Goal: Transaction & Acquisition: Purchase product/service

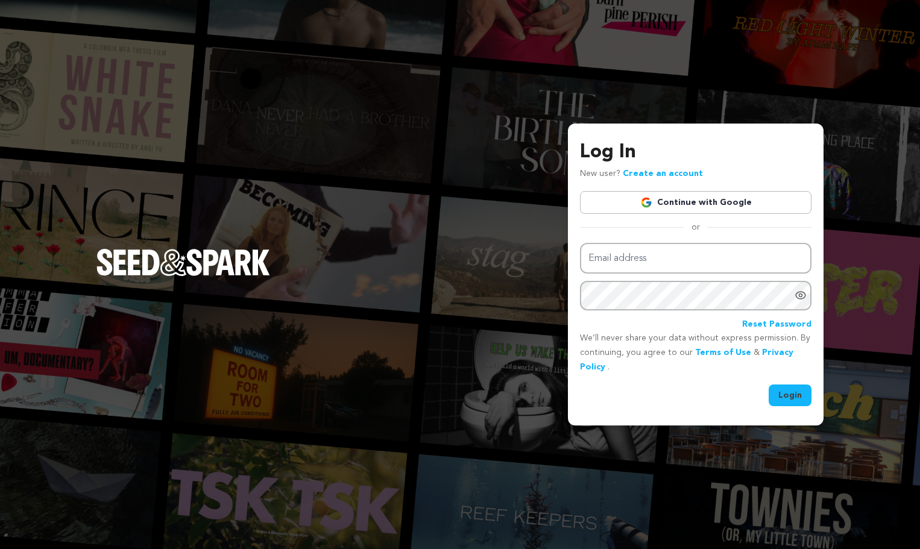
click at [712, 194] on link "Continue with Google" at bounding box center [695, 202] width 231 height 23
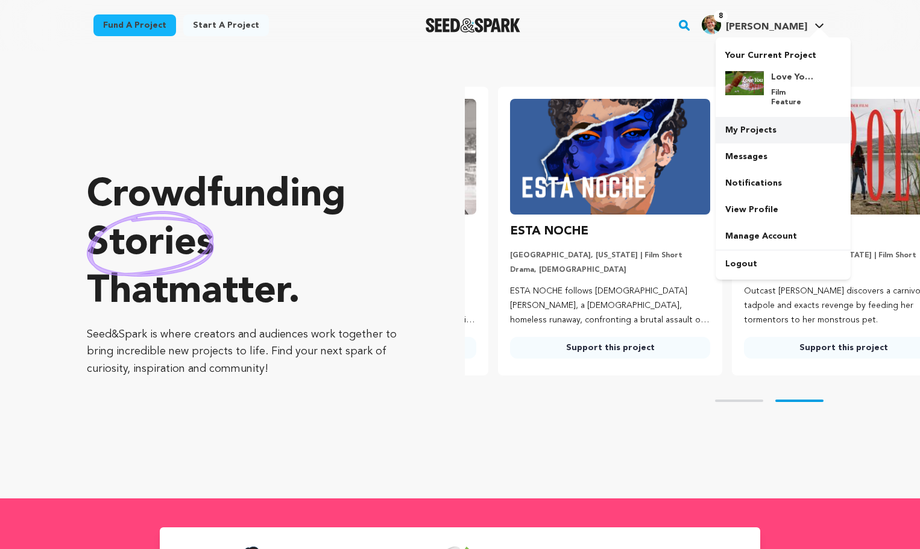
scroll to position [0, 243]
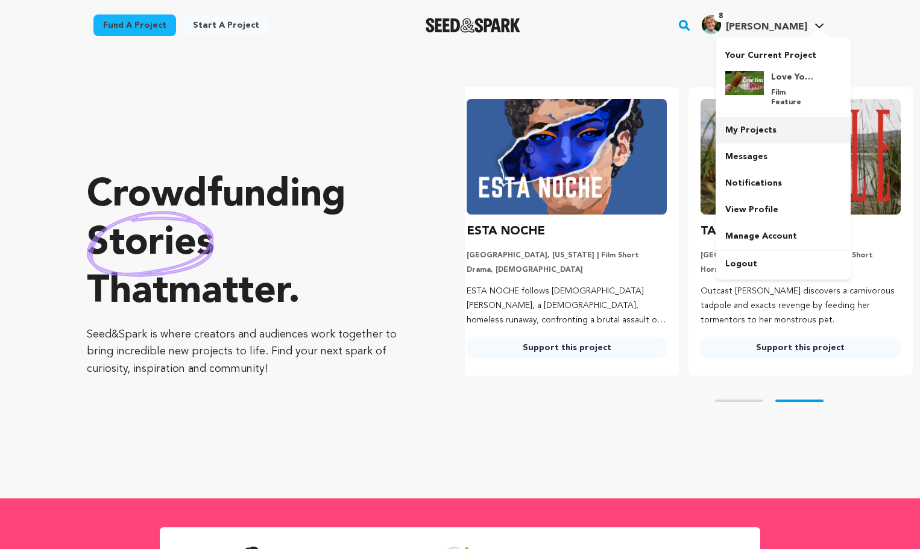
click at [767, 121] on link "My Projects" at bounding box center [782, 130] width 135 height 27
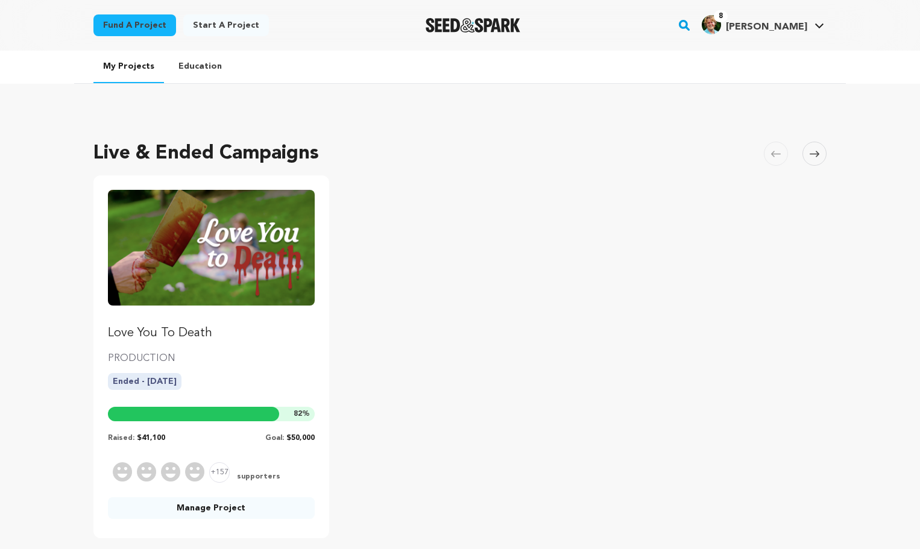
click at [233, 264] on img "Fund Love You To Death" at bounding box center [211, 248] width 207 height 116
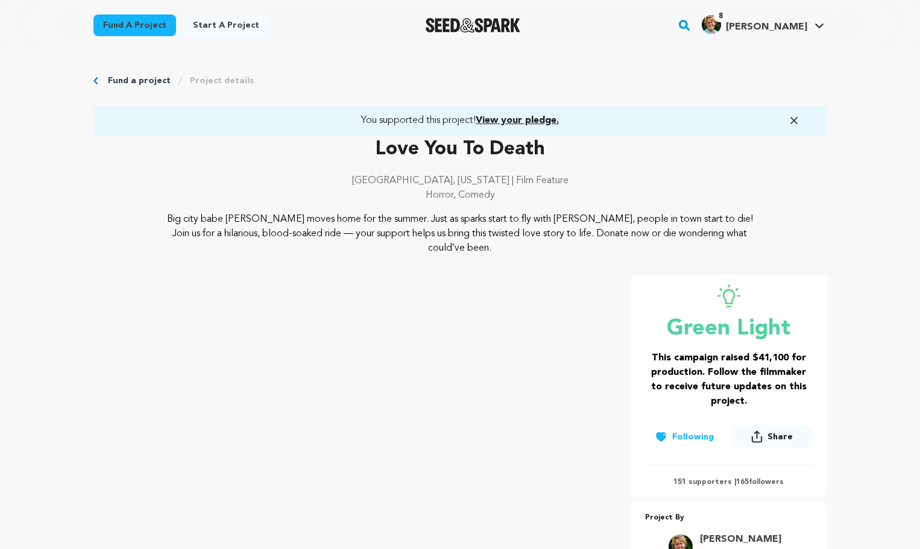
click at [140, 83] on link "Fund a project" at bounding box center [139, 81] width 63 height 12
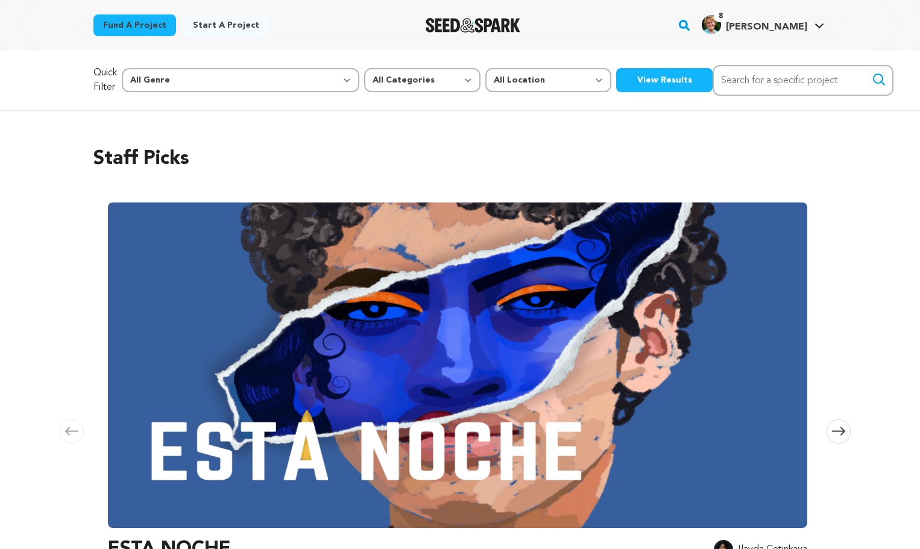
scroll to position [0, 274]
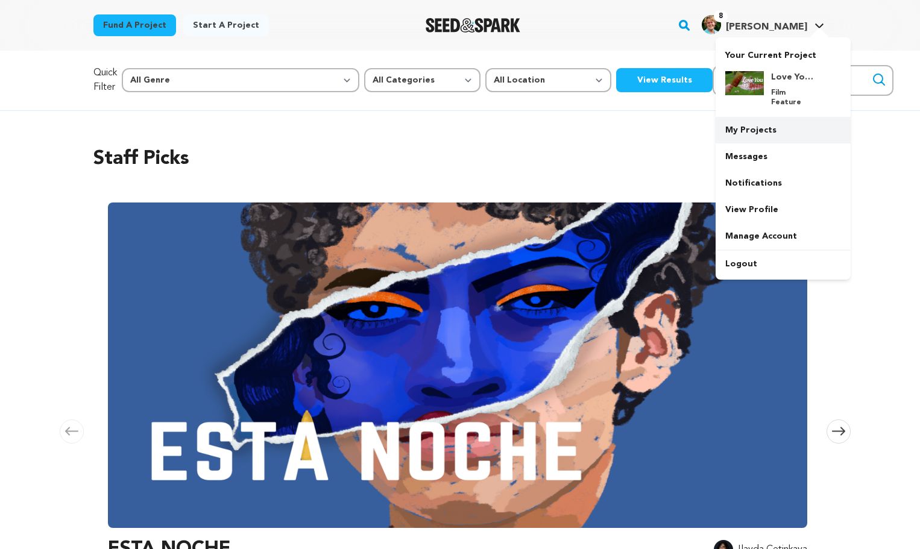
click at [755, 122] on link "My Projects" at bounding box center [782, 130] width 135 height 27
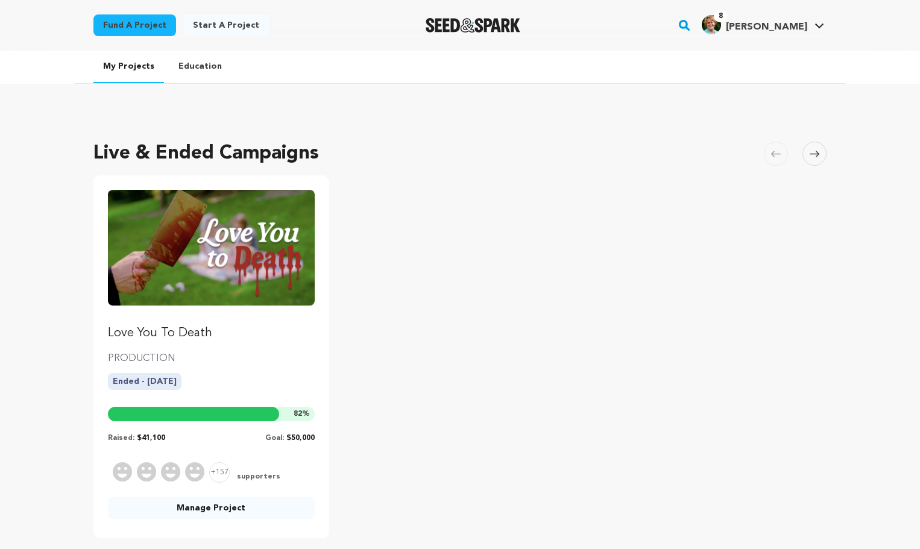
click at [220, 284] on img "Fund Love You To Death" at bounding box center [211, 248] width 207 height 116
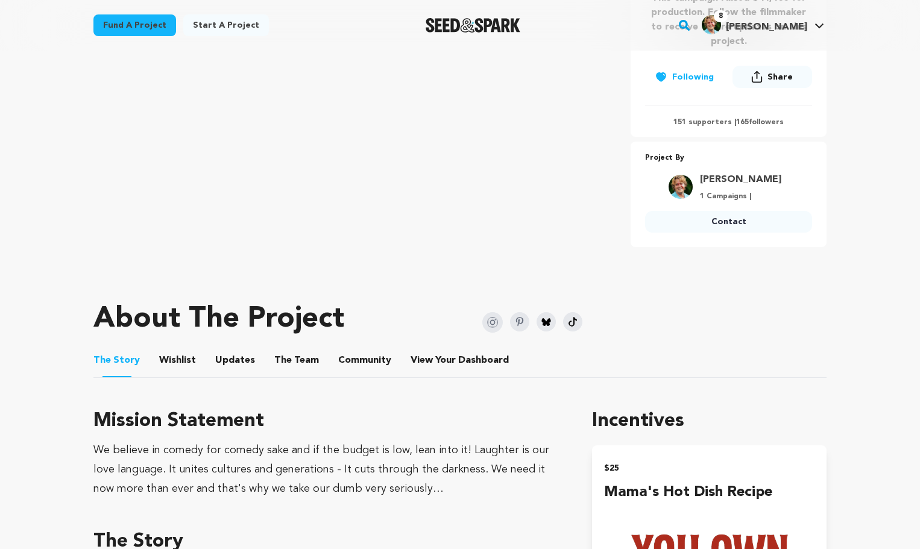
scroll to position [360, 0]
click at [339, 359] on span "Community" at bounding box center [364, 360] width 53 height 14
click at [363, 358] on button "Community" at bounding box center [364, 362] width 29 height 29
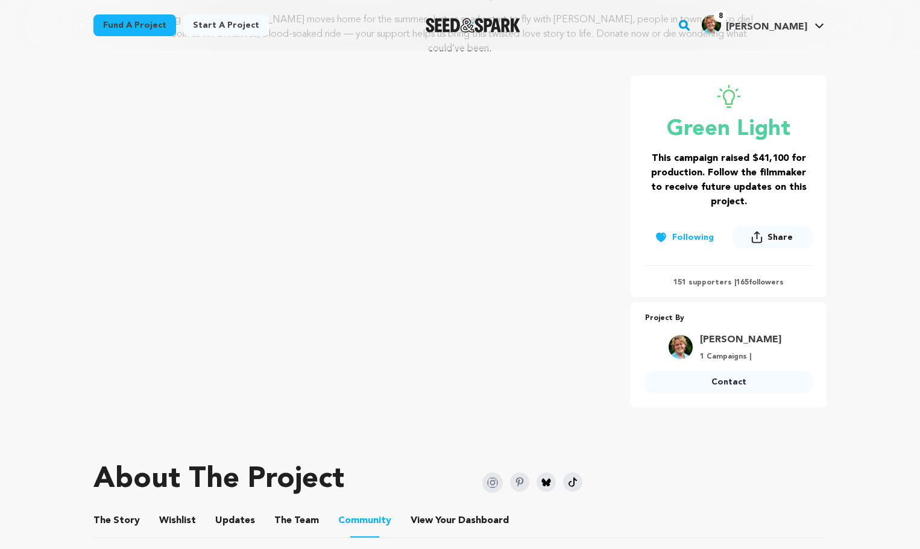
scroll to position [118, 0]
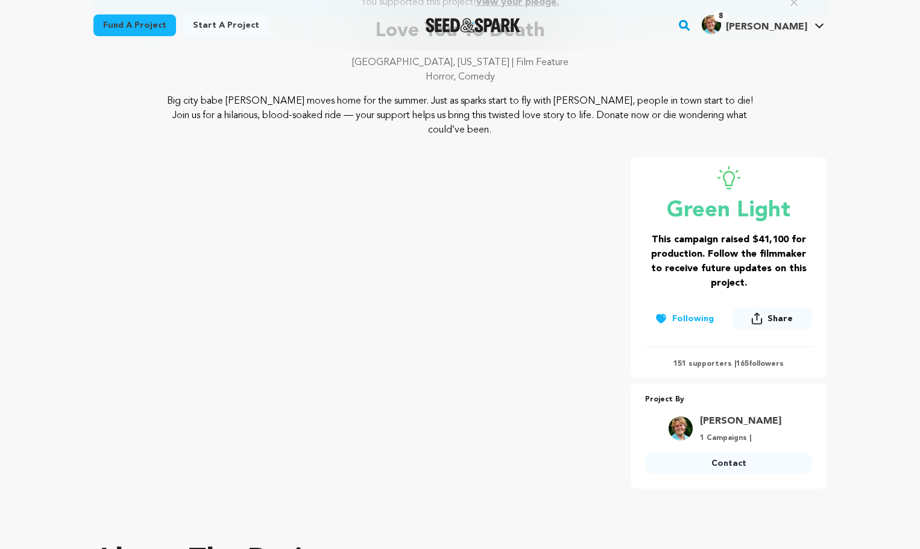
click at [706, 363] on p "151 supporters | 165 followers" at bounding box center [728, 364] width 167 height 10
click at [764, 353] on div "151 supporters | 165 followers" at bounding box center [728, 357] width 167 height 22
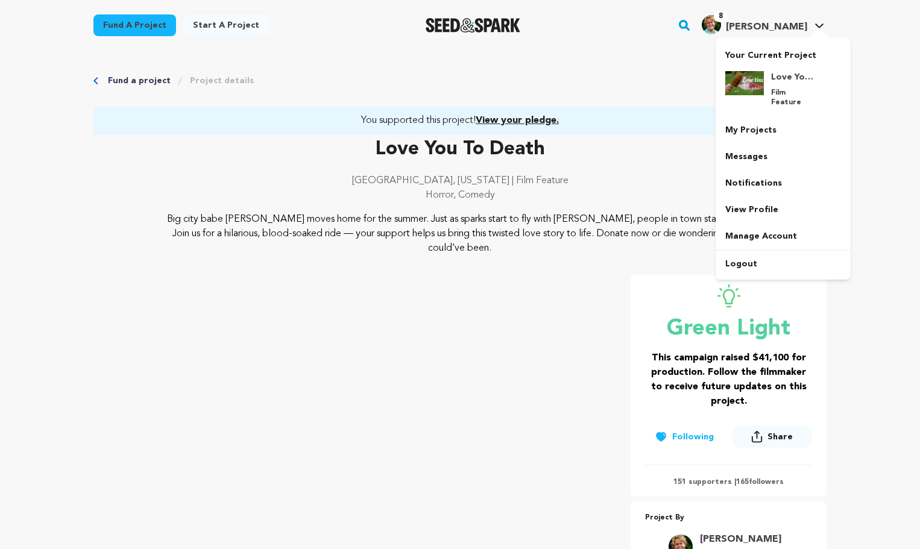
scroll to position [0, 0]
click at [784, 29] on span "Lars M." at bounding box center [766, 27] width 81 height 10
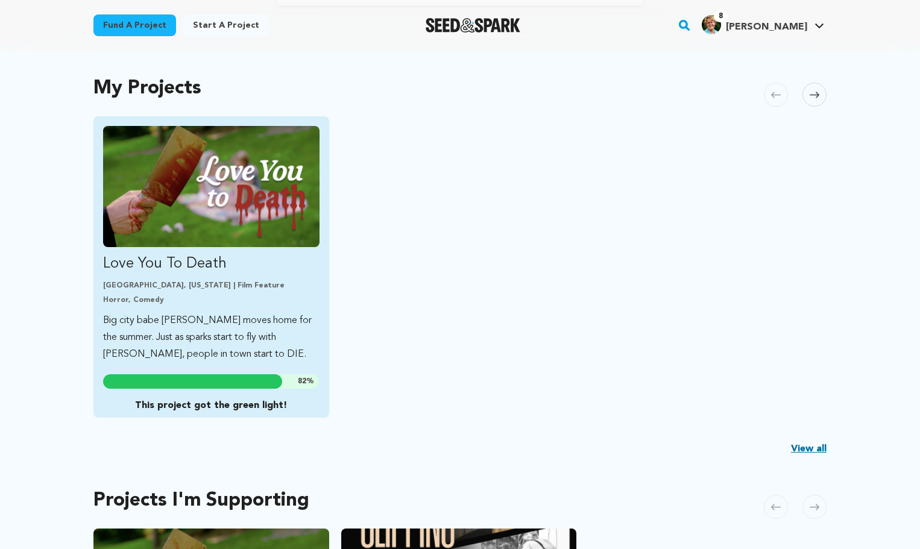
scroll to position [271, 0]
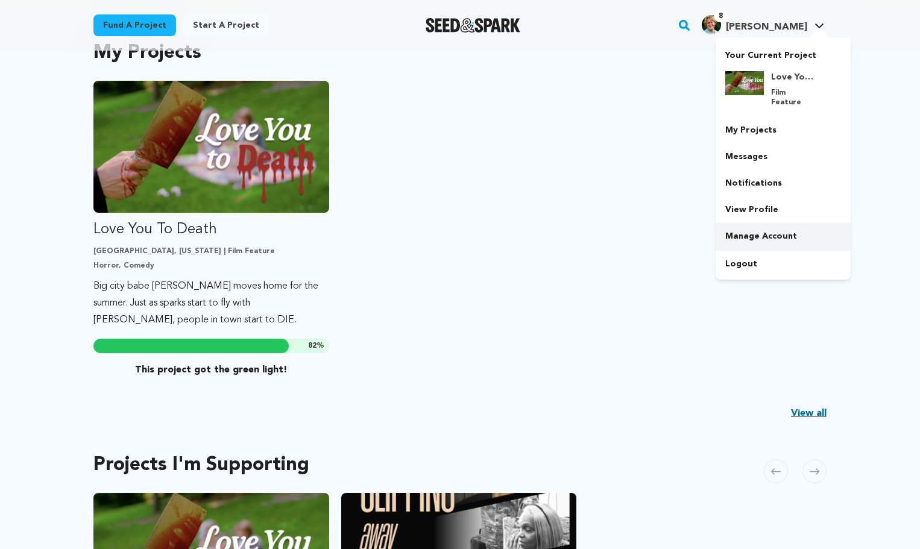
click at [766, 227] on link "Manage Account" at bounding box center [782, 236] width 135 height 27
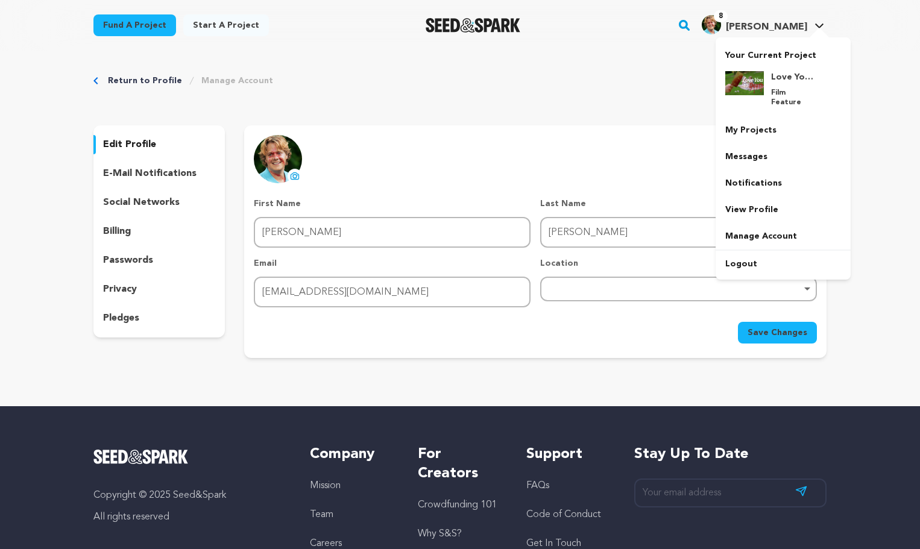
click at [795, 20] on h4 "[PERSON_NAME]" at bounding box center [766, 27] width 81 height 14
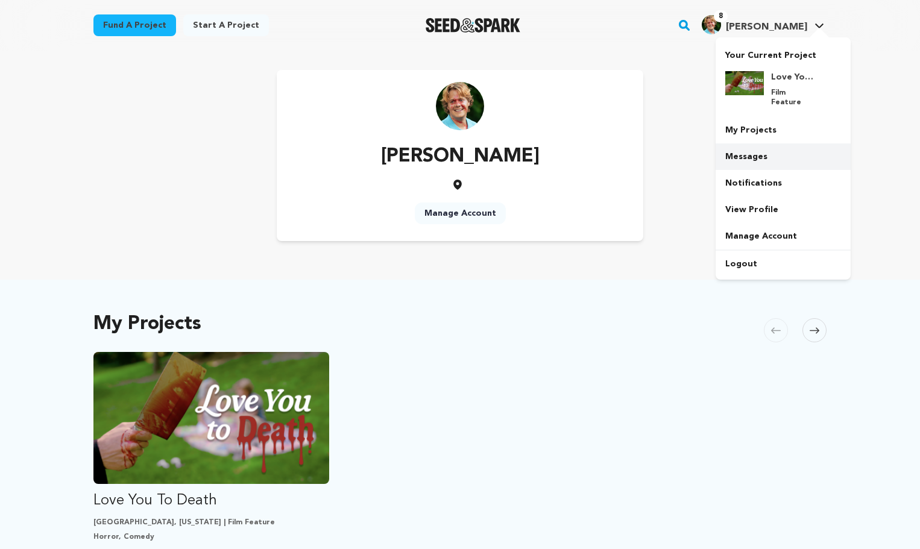
click at [755, 145] on link "Messages" at bounding box center [782, 156] width 135 height 27
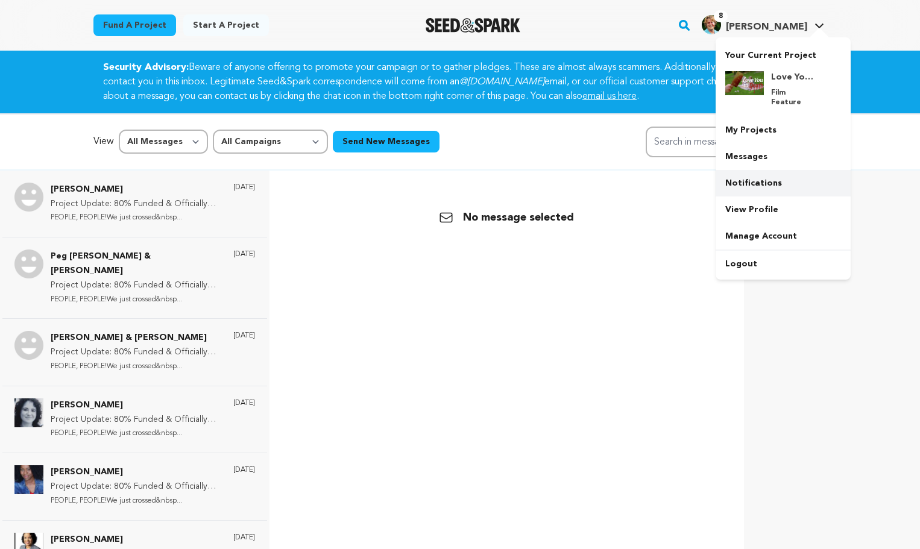
click at [749, 173] on link "Notifications" at bounding box center [782, 183] width 135 height 27
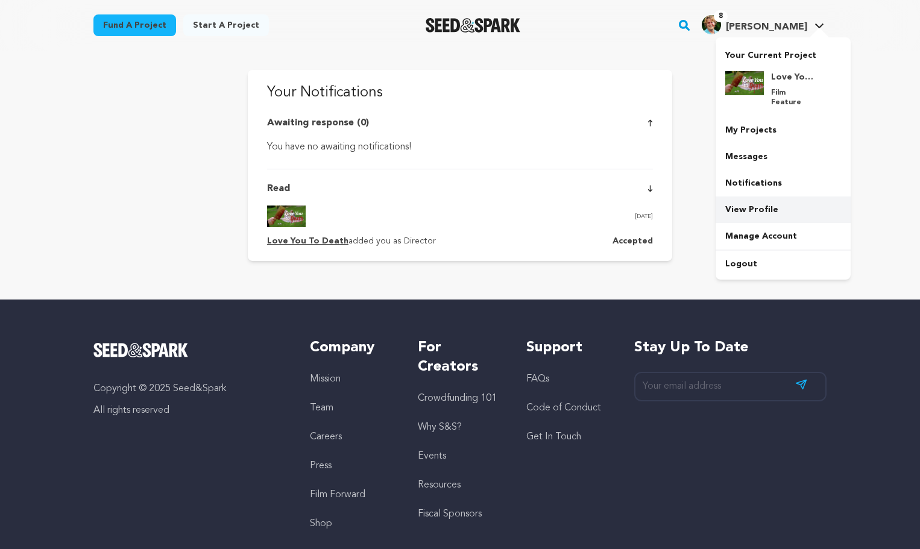
click at [766, 202] on link "View Profile" at bounding box center [782, 209] width 135 height 27
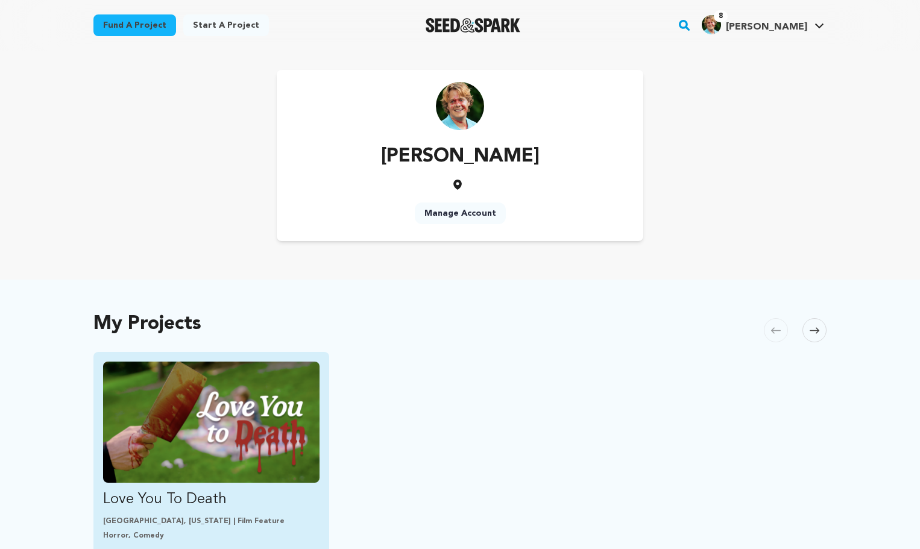
click at [284, 422] on img "Fund Love You To Death" at bounding box center [211, 422] width 216 height 121
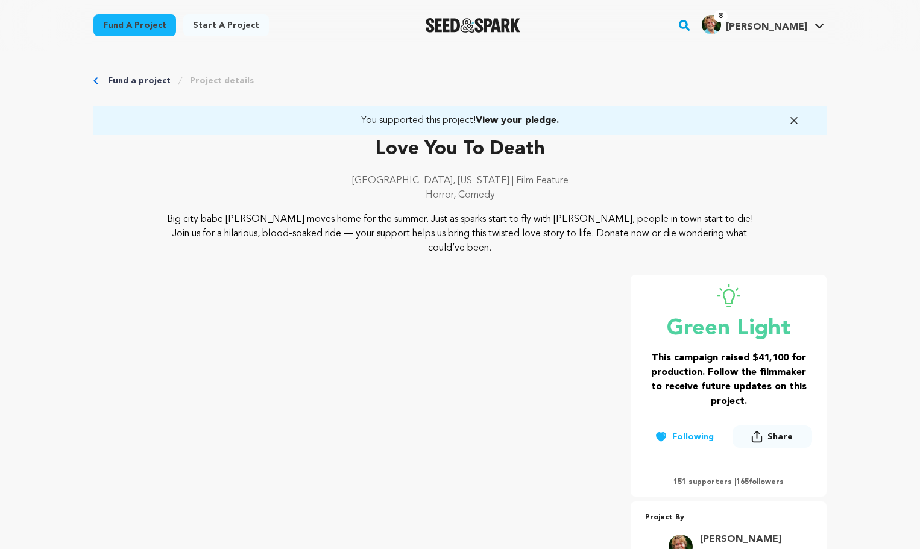
click at [794, 29] on span "[PERSON_NAME]" at bounding box center [766, 27] width 81 height 10
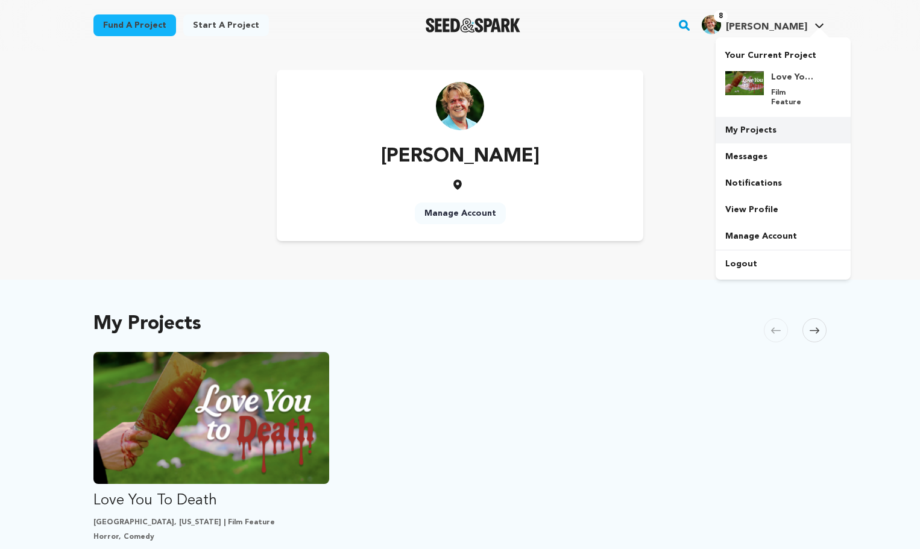
click at [767, 117] on link "My Projects" at bounding box center [782, 130] width 135 height 27
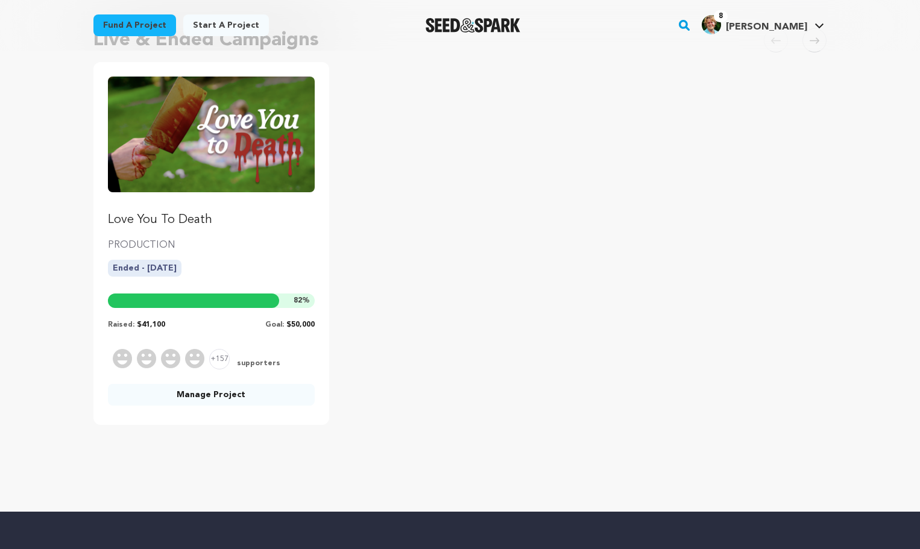
scroll to position [116, 0]
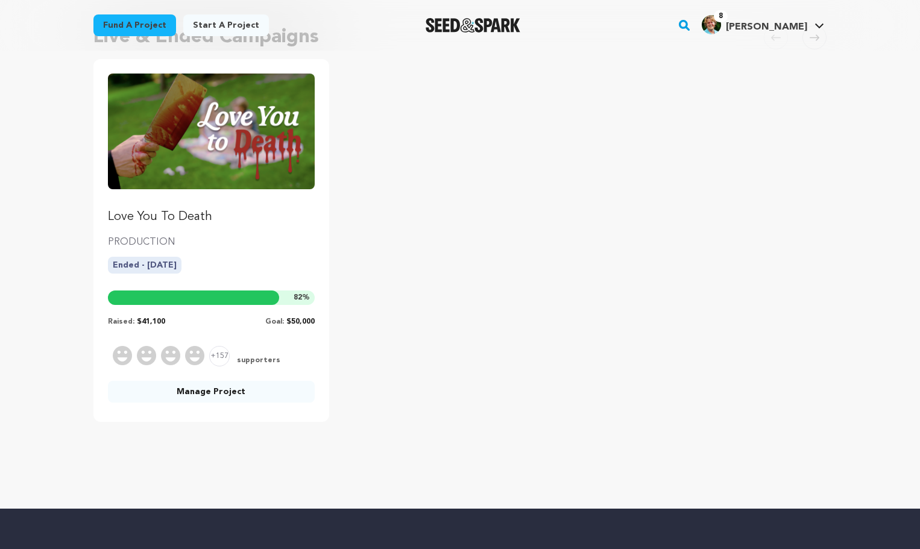
click at [254, 385] on link "Manage Project" at bounding box center [211, 392] width 207 height 22
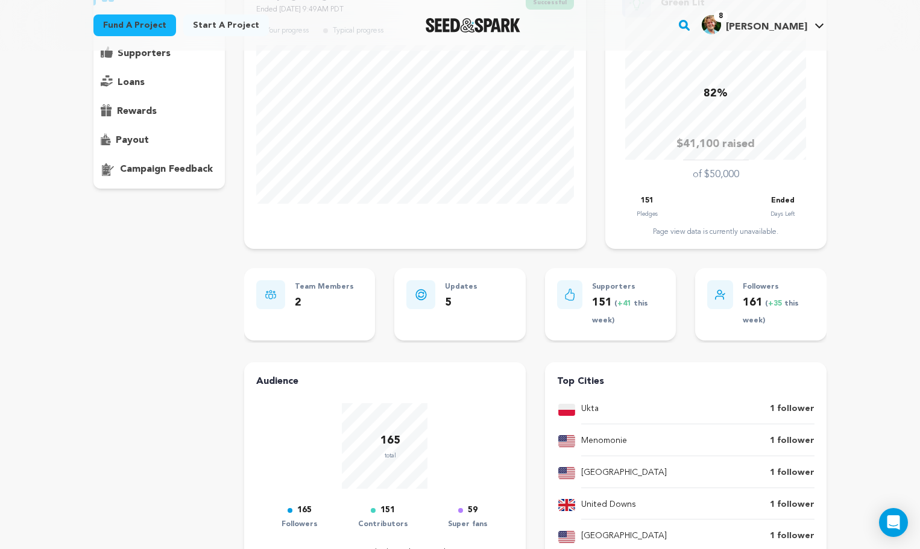
scroll to position [159, 0]
click at [133, 140] on p "payout" at bounding box center [132, 140] width 33 height 14
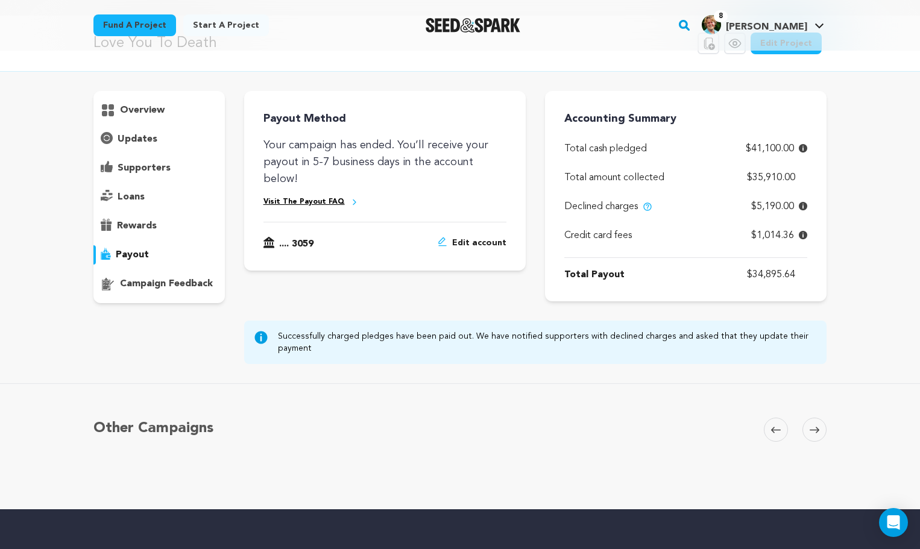
scroll to position [34, 0]
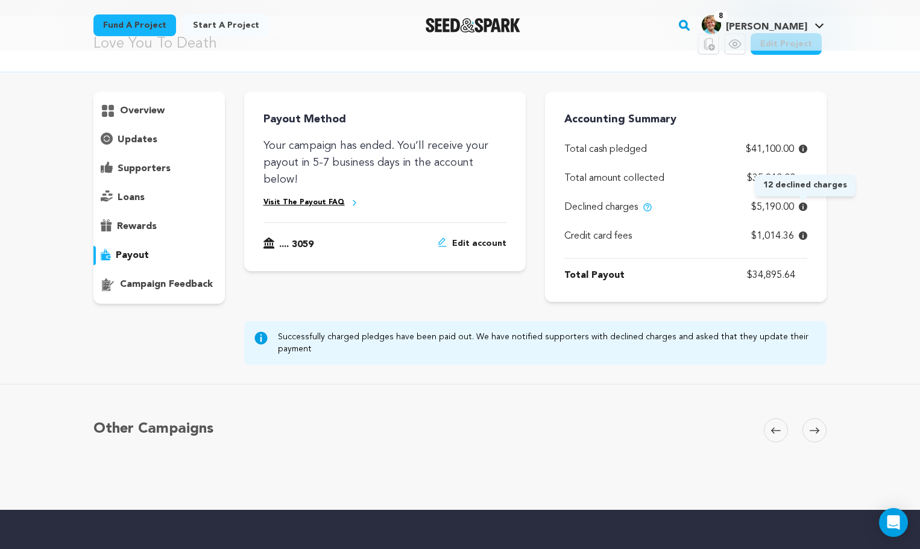
click at [803, 209] on icon at bounding box center [802, 206] width 8 height 8
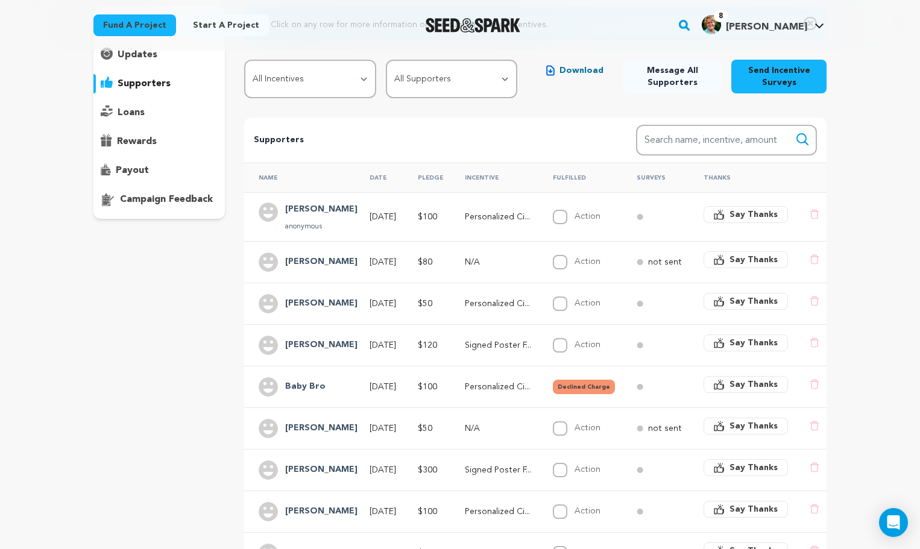
scroll to position [304, 0]
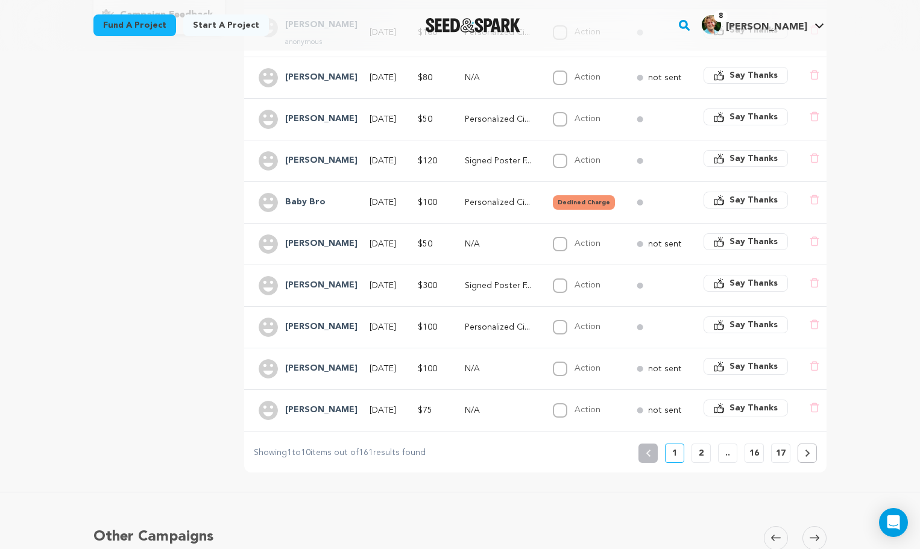
click at [699, 449] on p "2" at bounding box center [700, 453] width 5 height 12
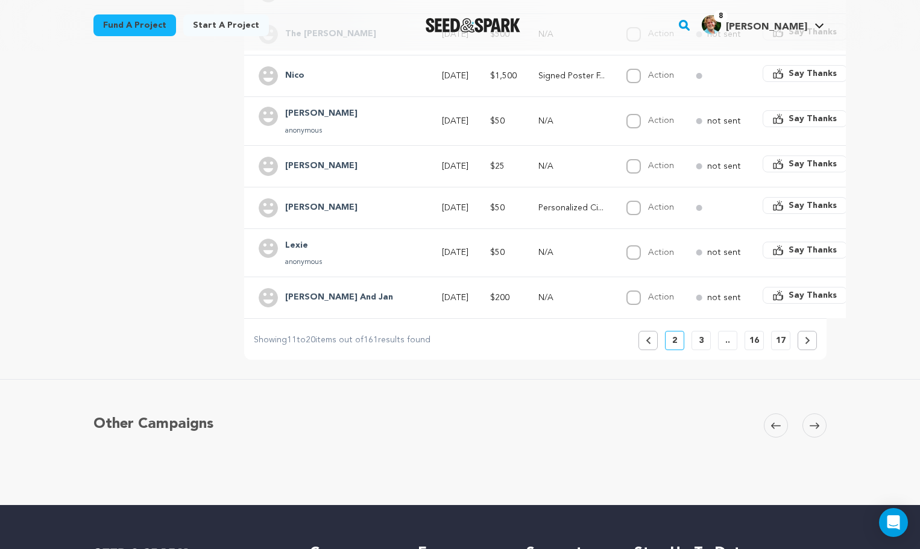
scroll to position [424, 0]
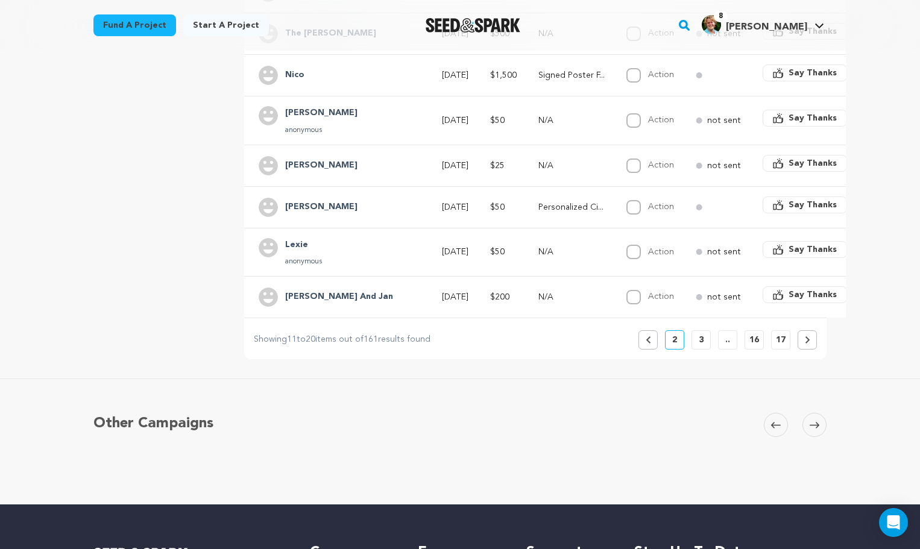
click at [808, 343] on button at bounding box center [806, 339] width 19 height 19
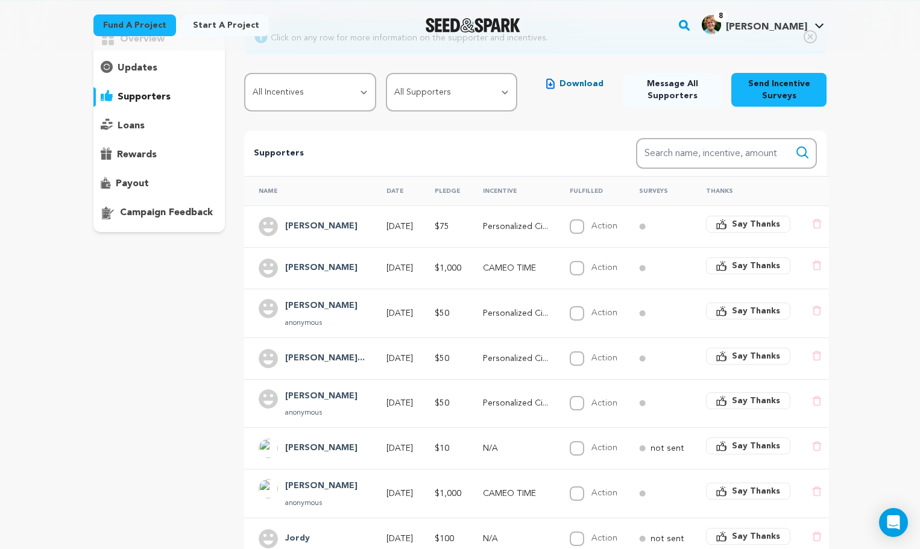
scroll to position [266, 0]
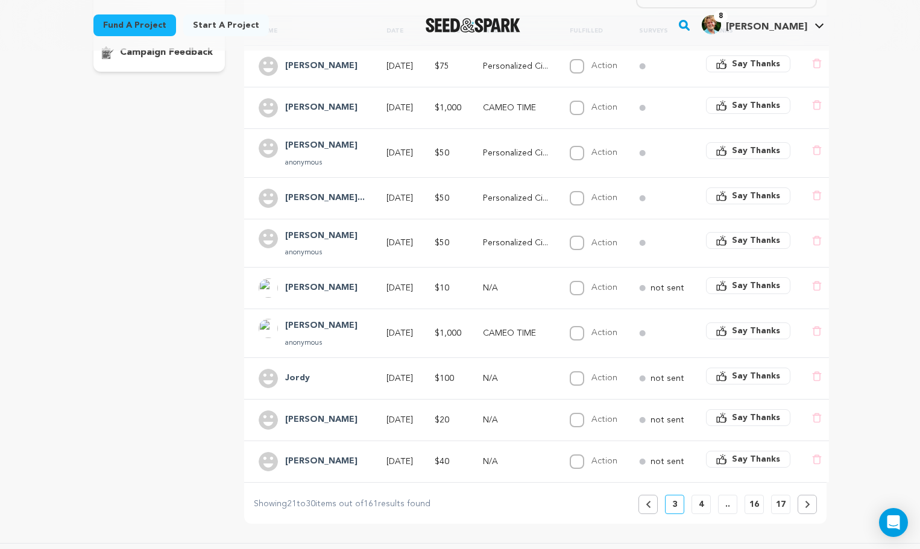
click at [806, 502] on icon at bounding box center [806, 504] width 5 height 7
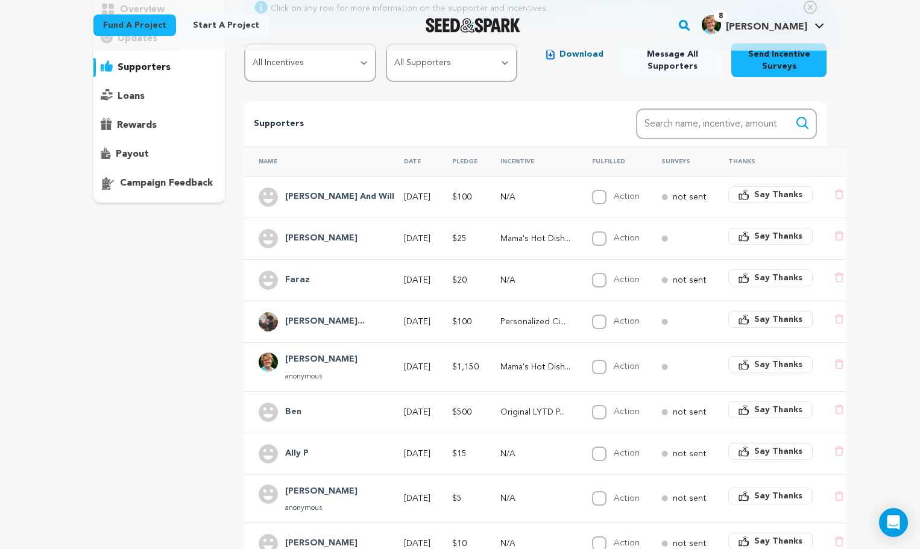
scroll to position [369, 0]
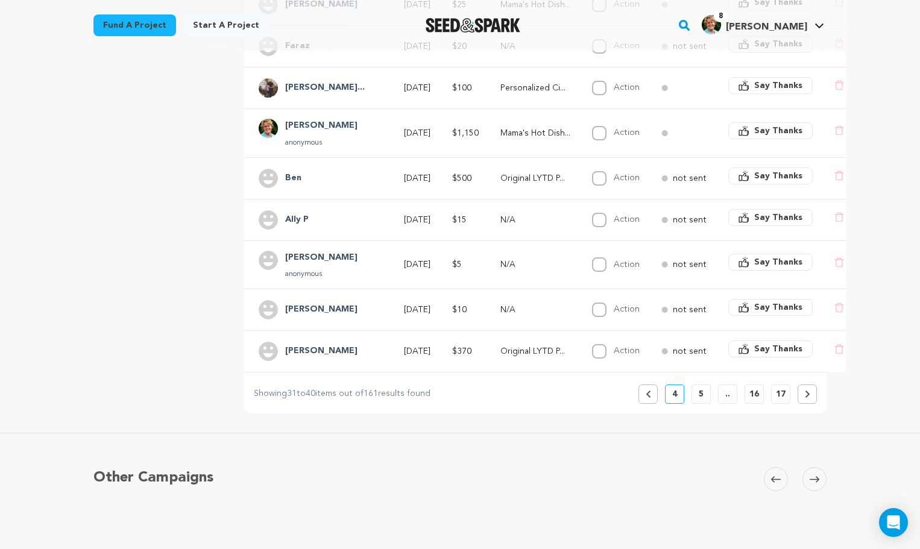
click at [810, 395] on button at bounding box center [806, 393] width 19 height 19
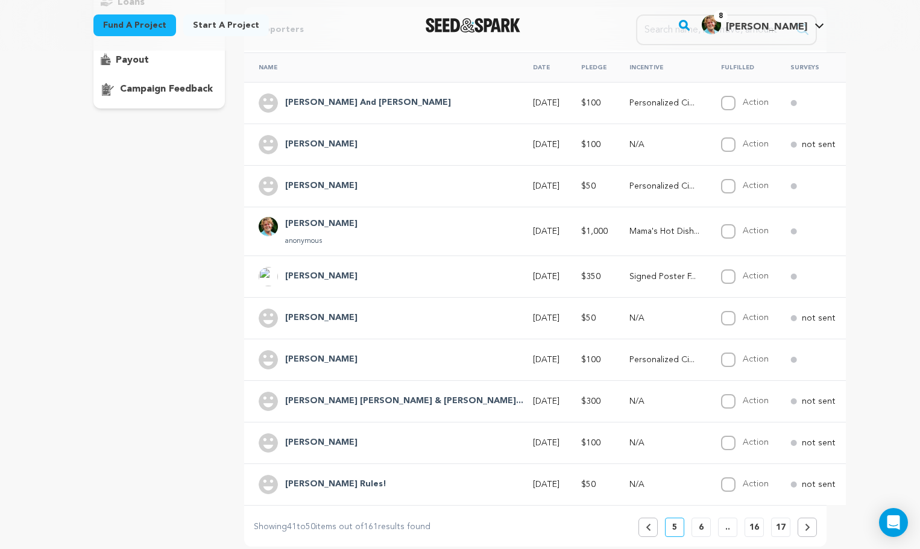
scroll to position [268, 0]
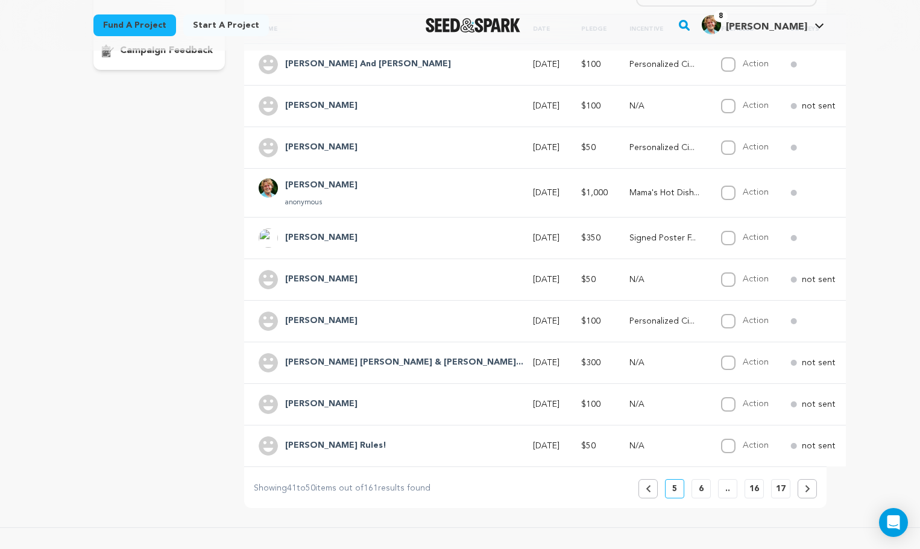
click at [812, 492] on button at bounding box center [806, 488] width 19 height 19
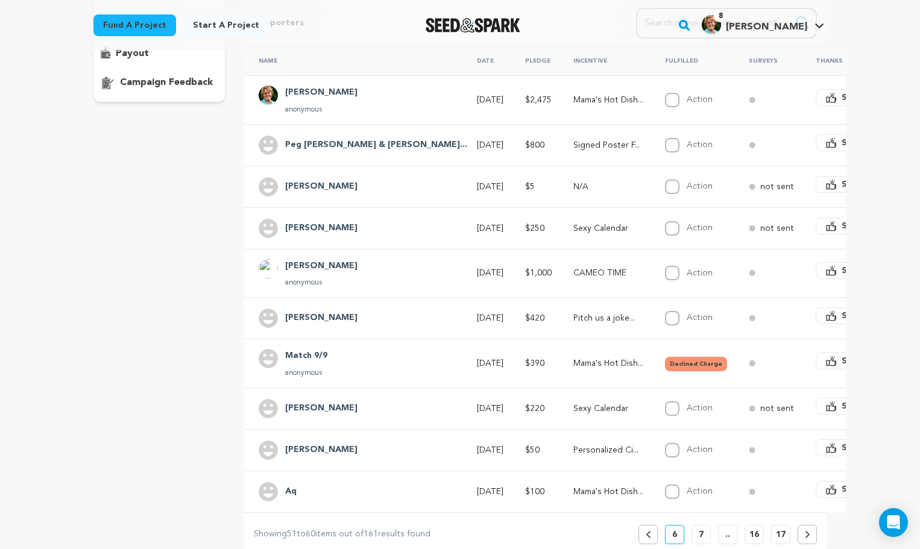
scroll to position [237, 0]
click at [804, 530] on icon at bounding box center [806, 533] width 5 height 7
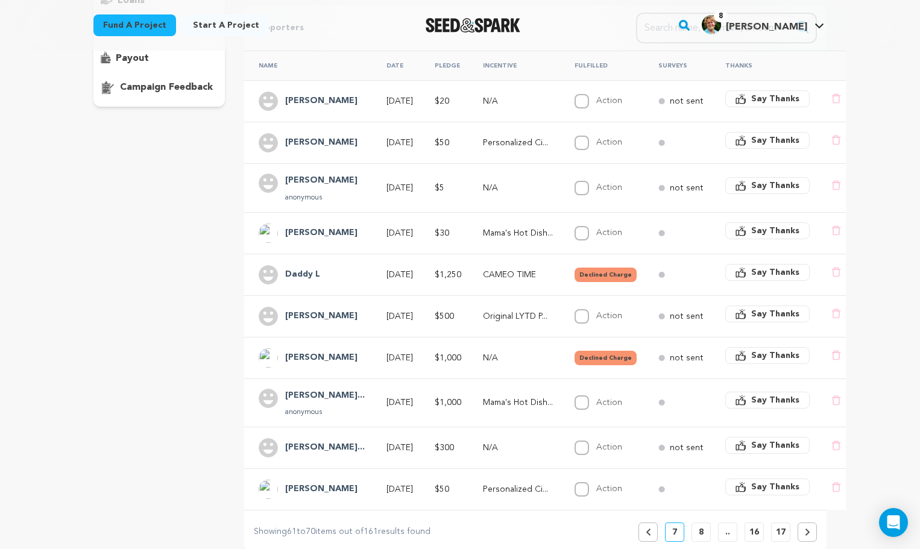
scroll to position [240, 0]
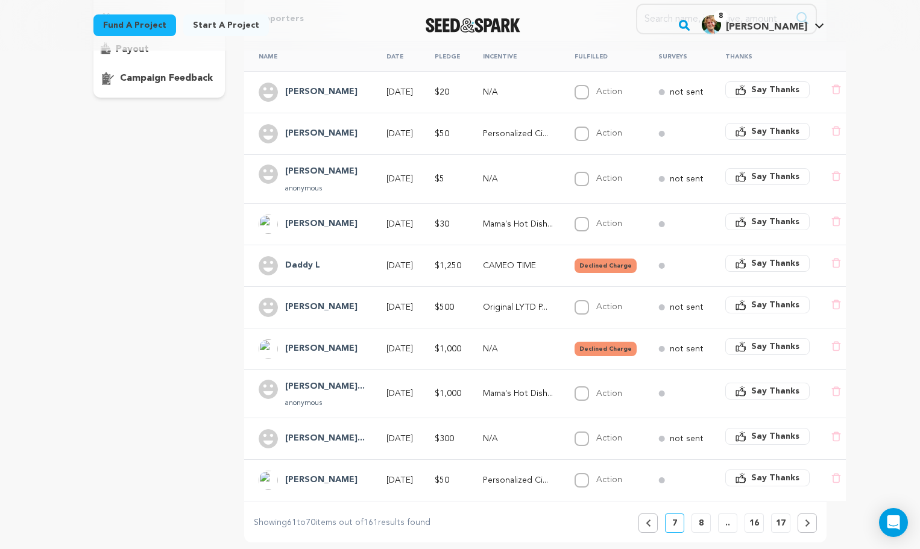
click at [811, 524] on button at bounding box center [806, 522] width 19 height 19
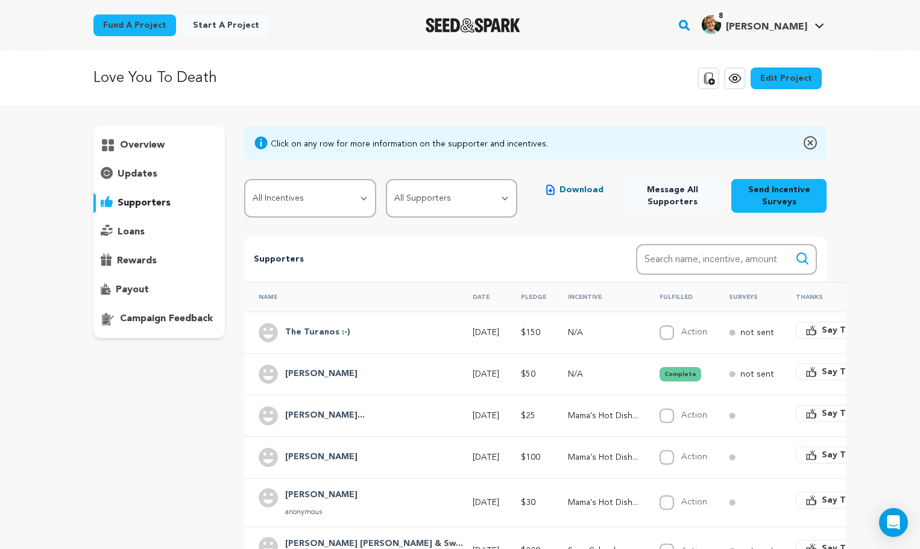
scroll to position [0, 0]
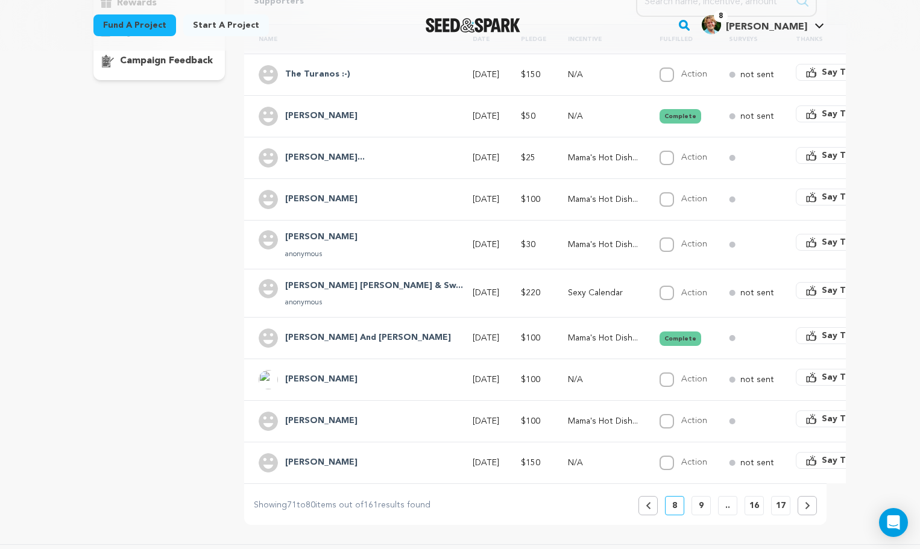
click at [811, 501] on button at bounding box center [806, 505] width 19 height 19
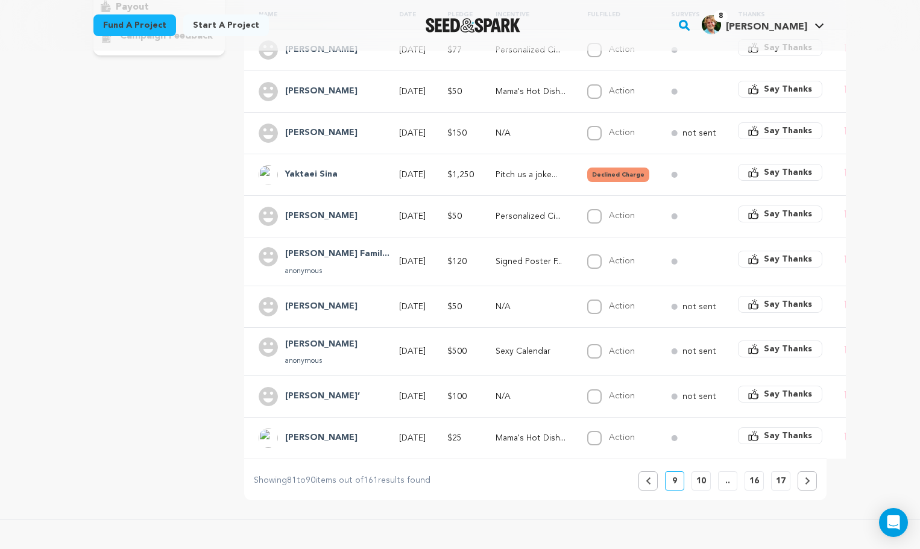
click at [811, 476] on button at bounding box center [806, 480] width 19 height 19
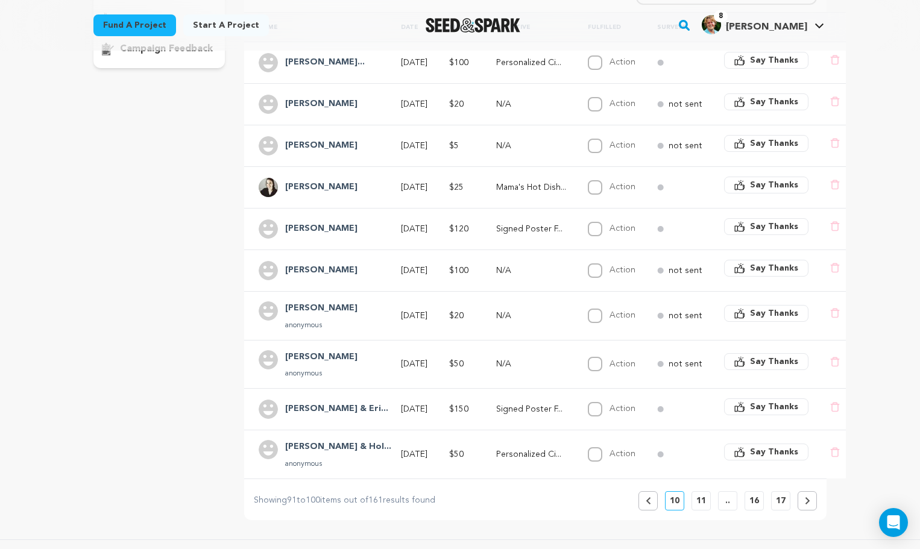
click at [809, 498] on icon at bounding box center [806, 500] width 5 height 7
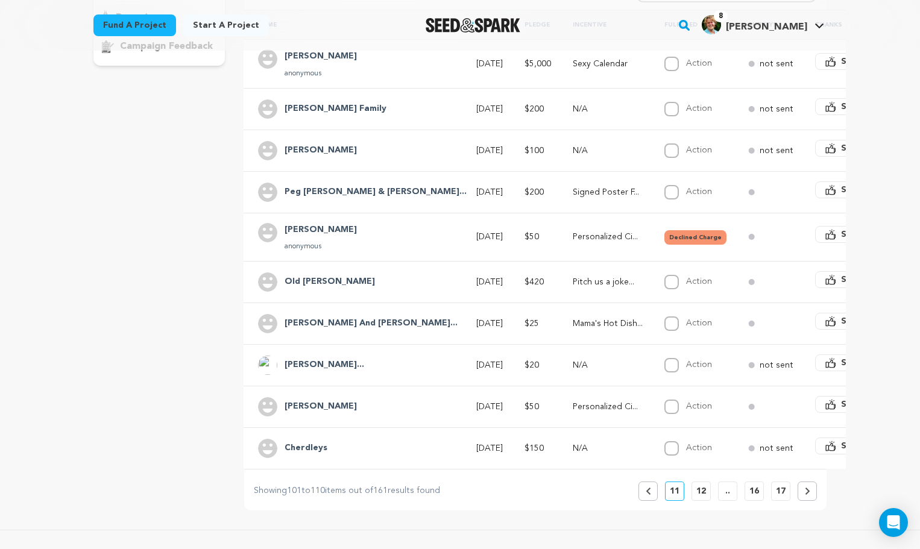
click at [809, 498] on button at bounding box center [806, 490] width 19 height 19
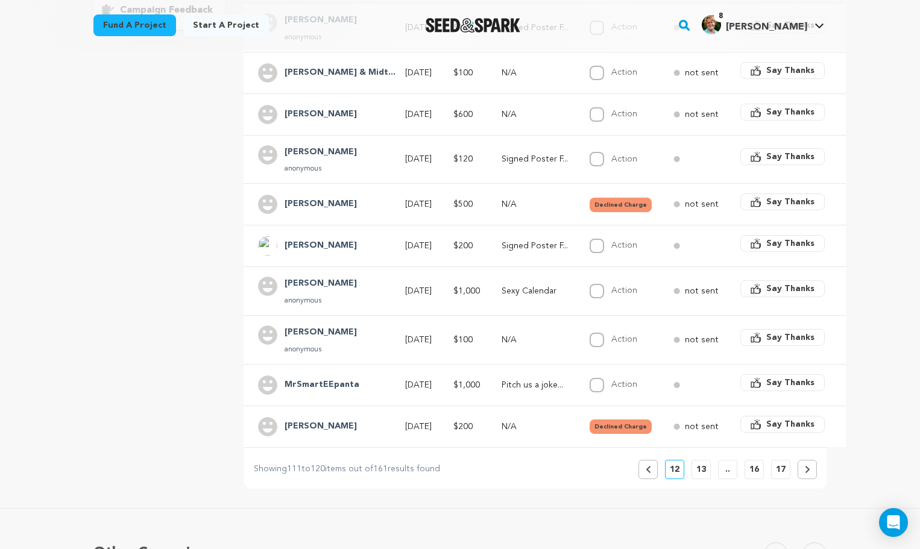
click at [809, 461] on button at bounding box center [806, 469] width 19 height 19
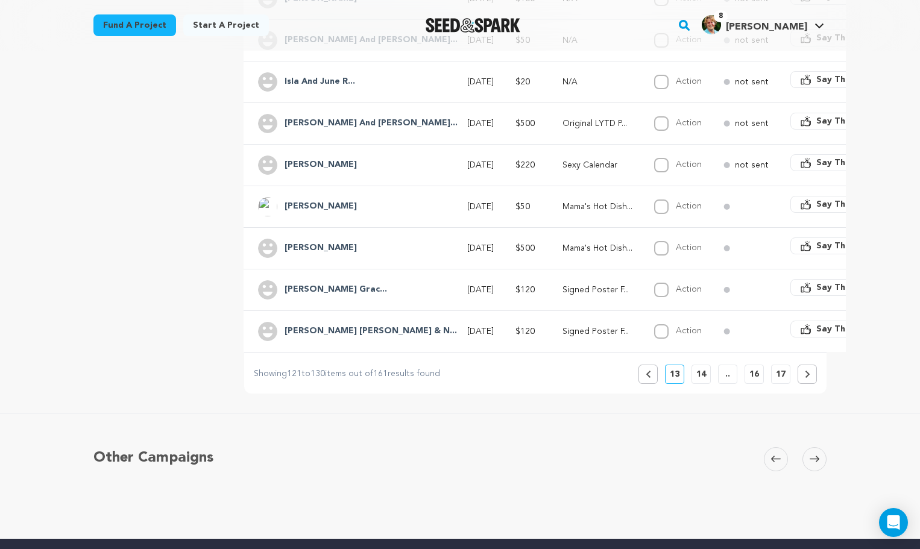
click at [807, 374] on icon at bounding box center [806, 374] width 5 height 7
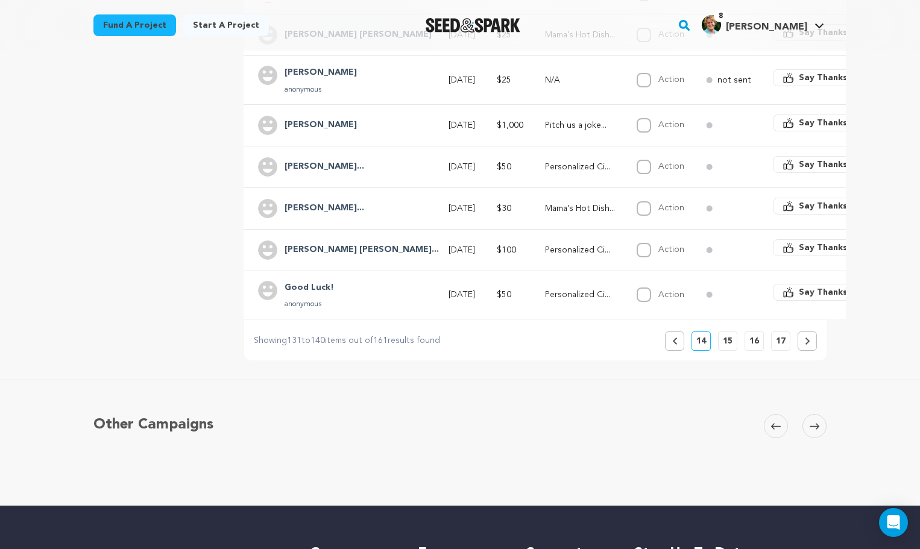
click at [812, 343] on button at bounding box center [806, 340] width 19 height 19
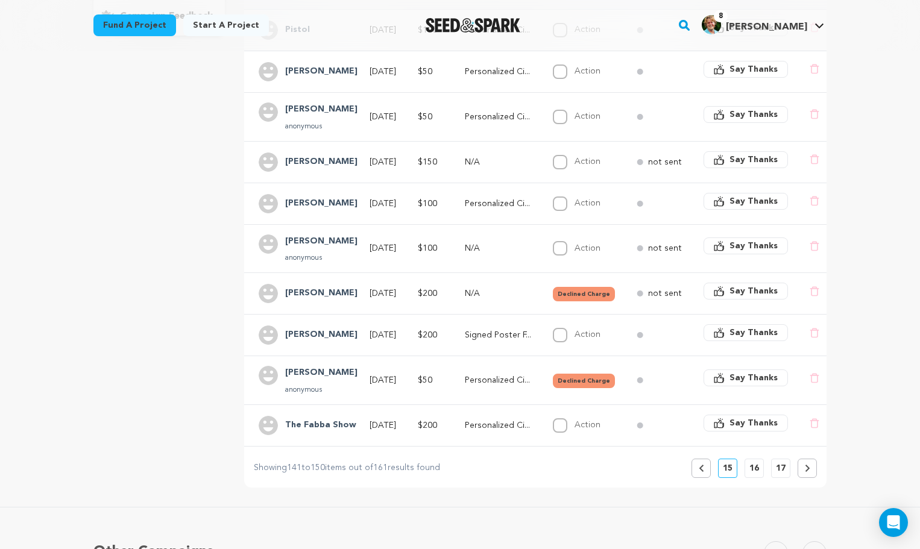
click at [803, 471] on button at bounding box center [806, 468] width 19 height 19
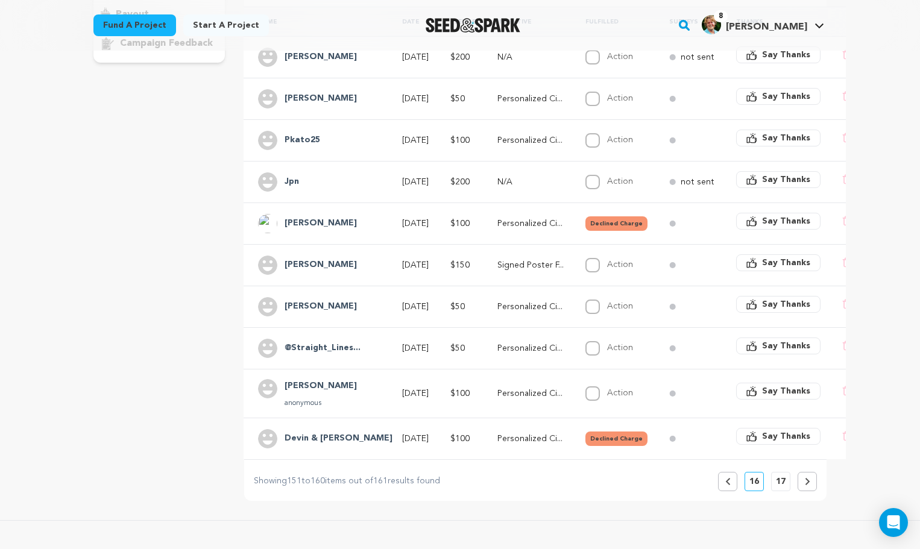
click at [804, 479] on icon at bounding box center [806, 481] width 5 height 7
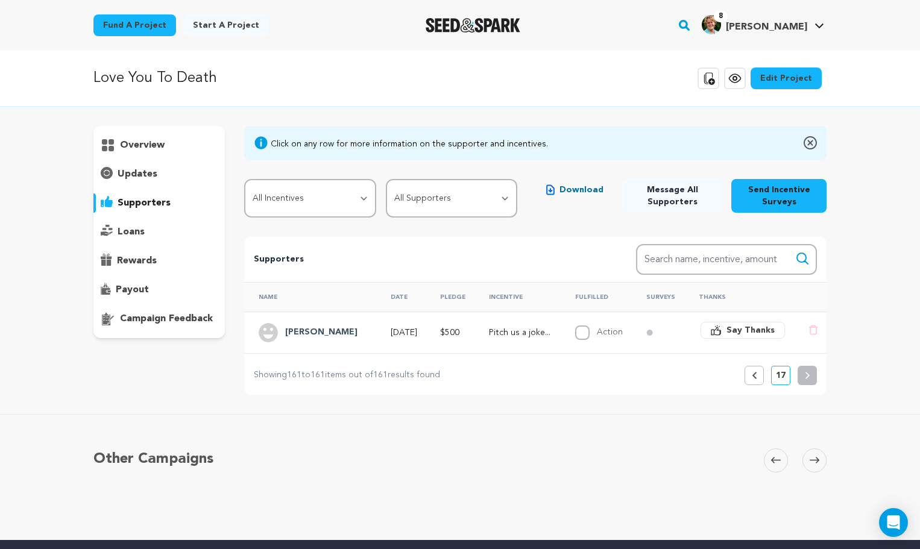
click at [136, 262] on p "rewards" at bounding box center [137, 261] width 40 height 14
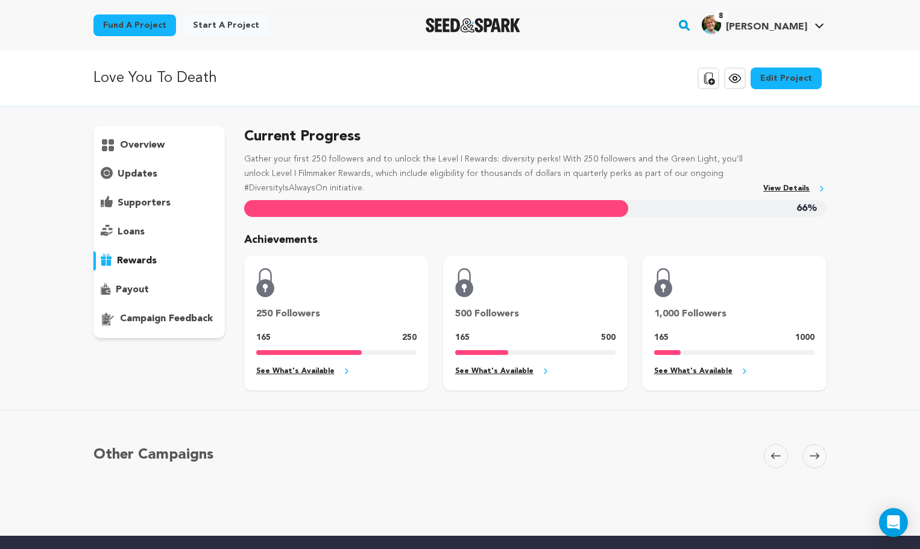
click at [132, 205] on p "supporters" at bounding box center [144, 203] width 53 height 14
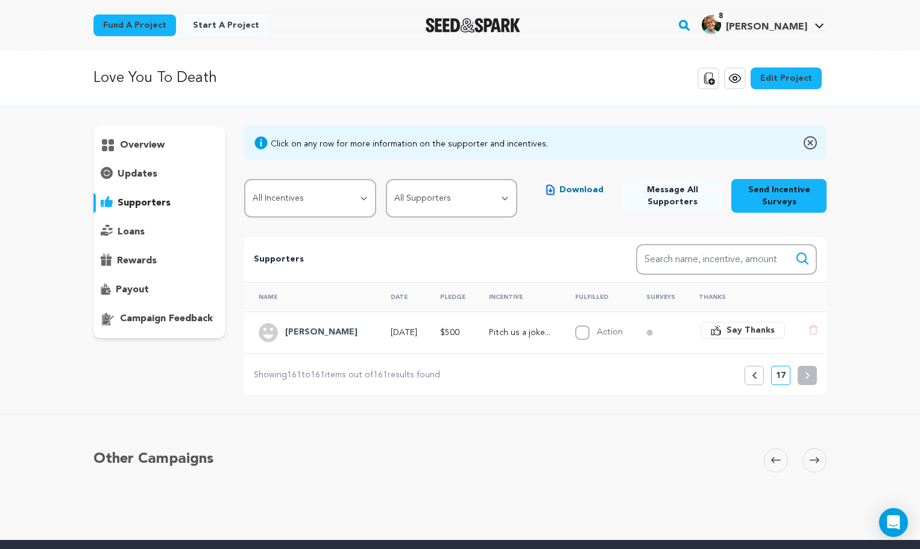
click at [151, 176] on p "updates" at bounding box center [138, 174] width 40 height 14
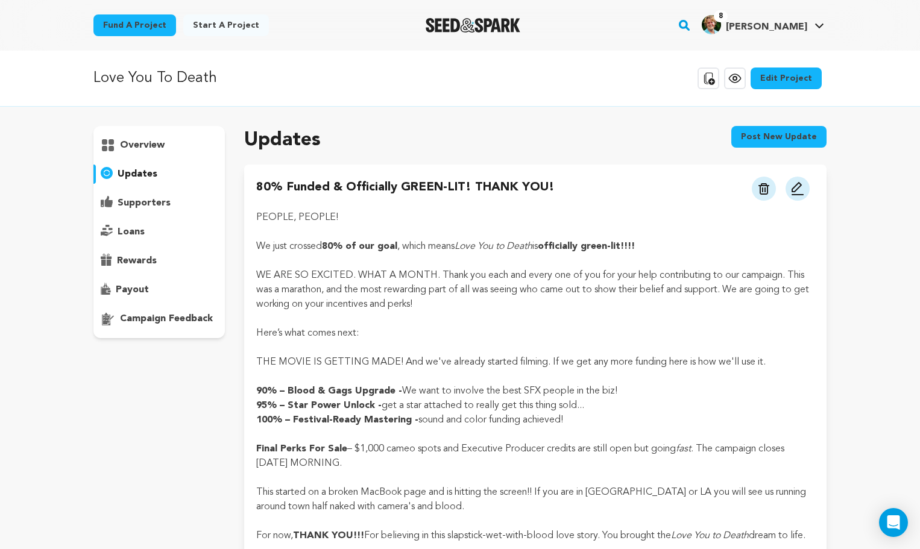
click at [145, 203] on p "supporters" at bounding box center [144, 203] width 53 height 14
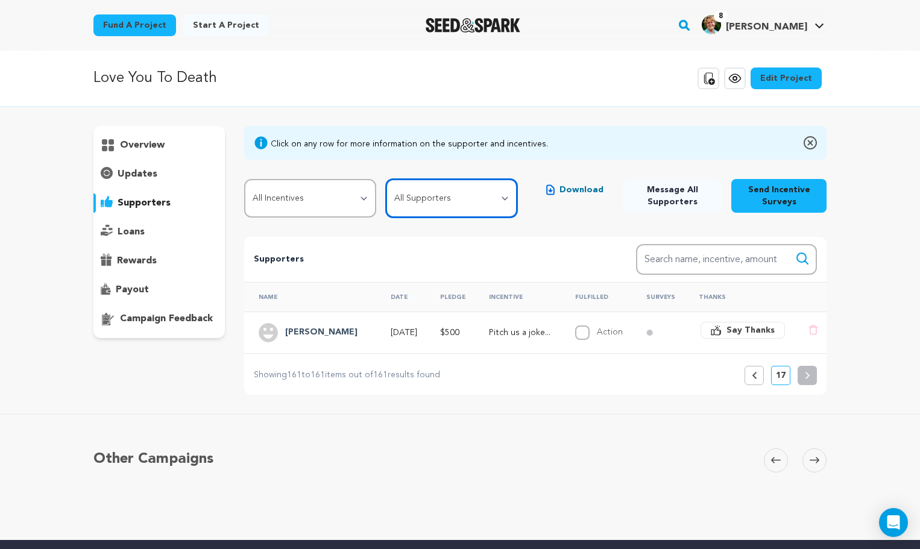
select select "pledge_incomplete"
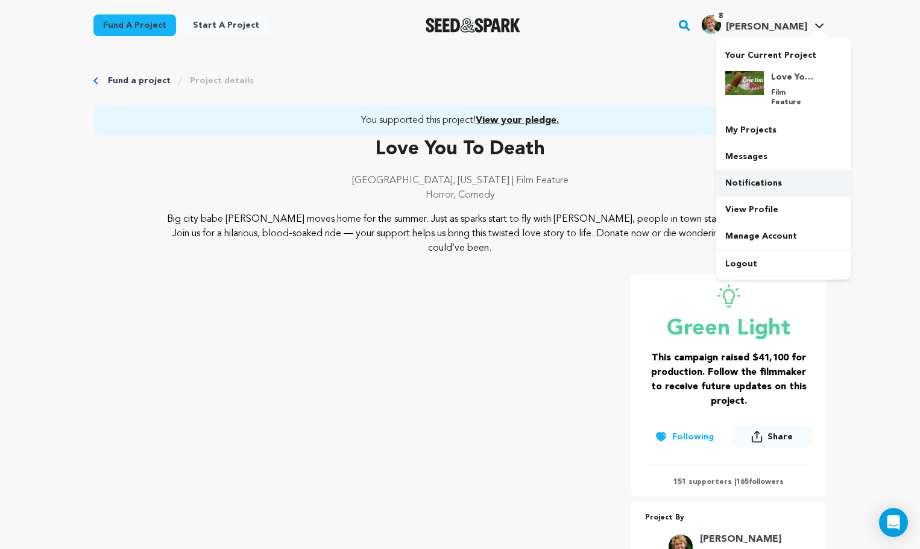
click at [762, 172] on link "Notifications" at bounding box center [782, 183] width 135 height 27
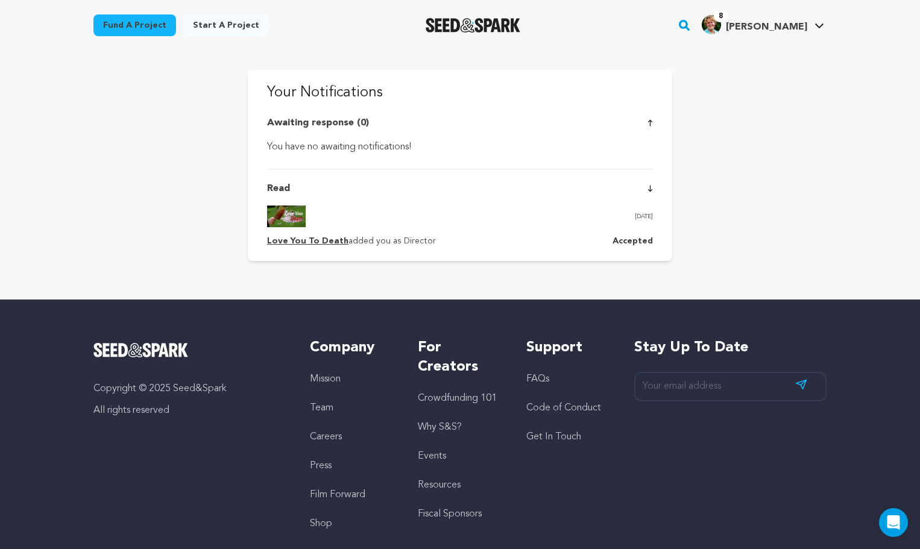
click at [647, 120] on icon at bounding box center [649, 122] width 5 height 7
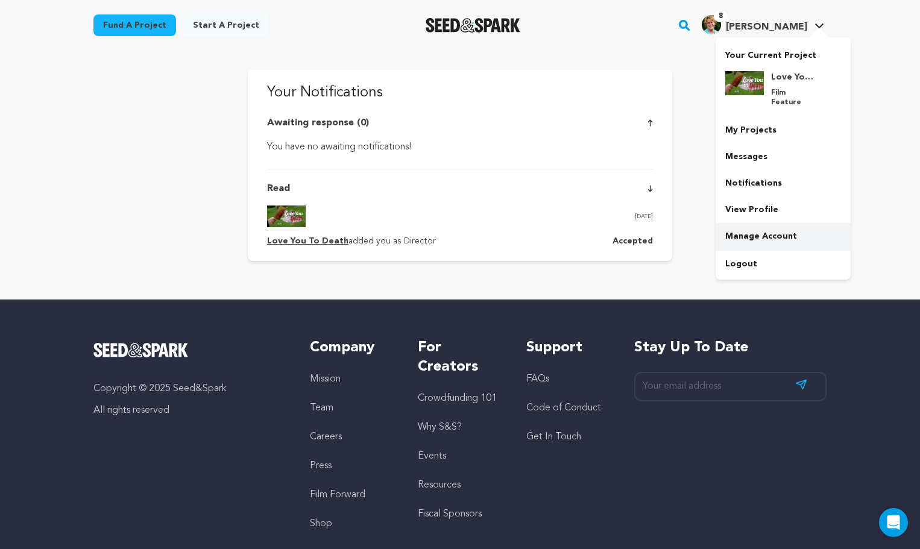
click at [753, 228] on link "Manage Account" at bounding box center [782, 236] width 135 height 27
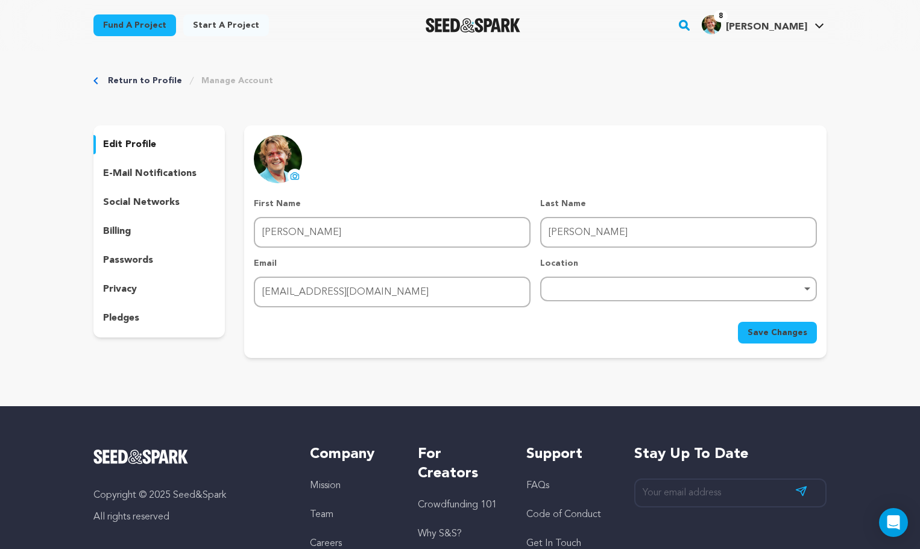
click at [136, 232] on div "billing" at bounding box center [158, 231] width 131 height 19
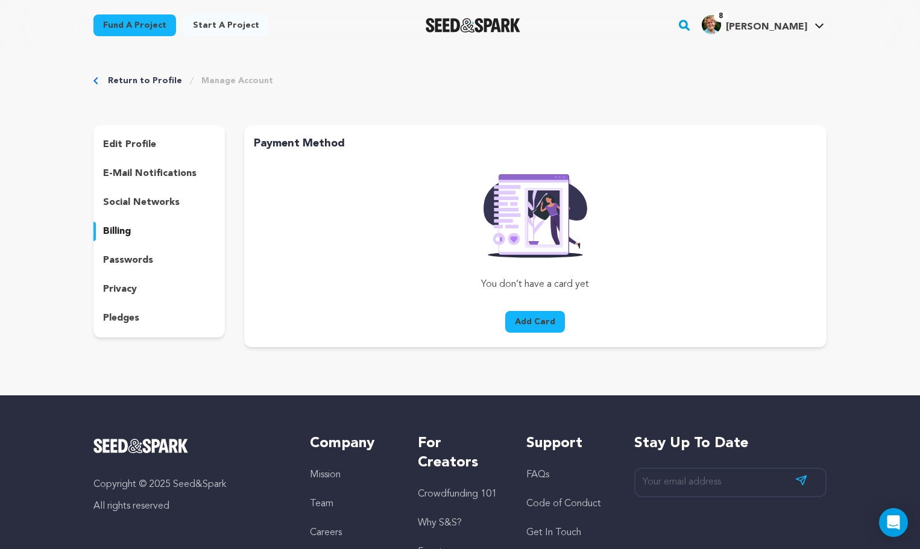
click at [147, 210] on div "social networks" at bounding box center [158, 202] width 131 height 19
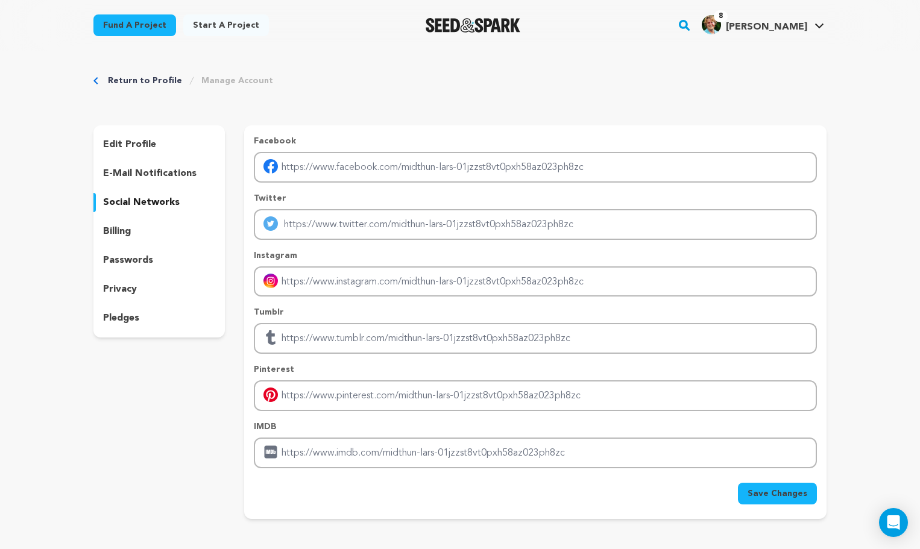
click at [151, 175] on p "e-mail notifications" at bounding box center [149, 173] width 93 height 14
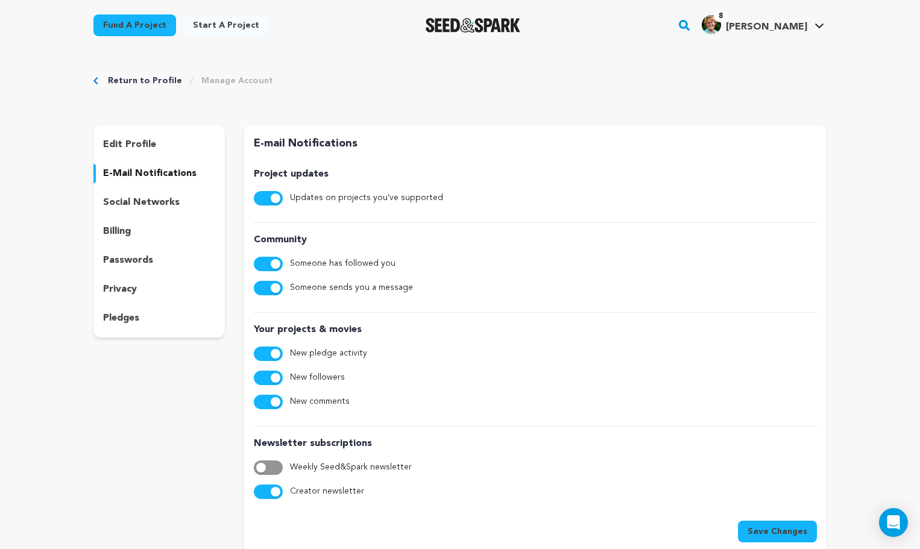
click at [150, 257] on p "passwords" at bounding box center [128, 260] width 50 height 14
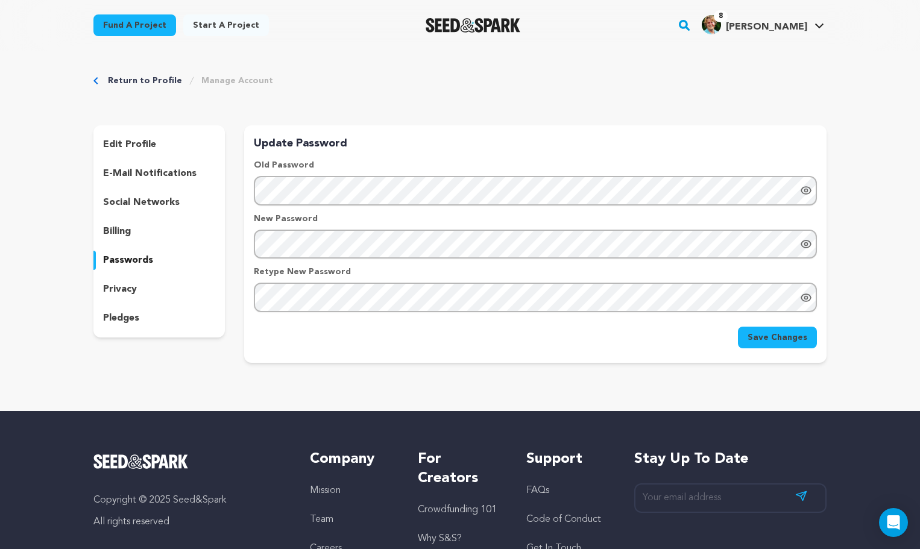
click at [137, 289] on div "privacy" at bounding box center [158, 289] width 131 height 19
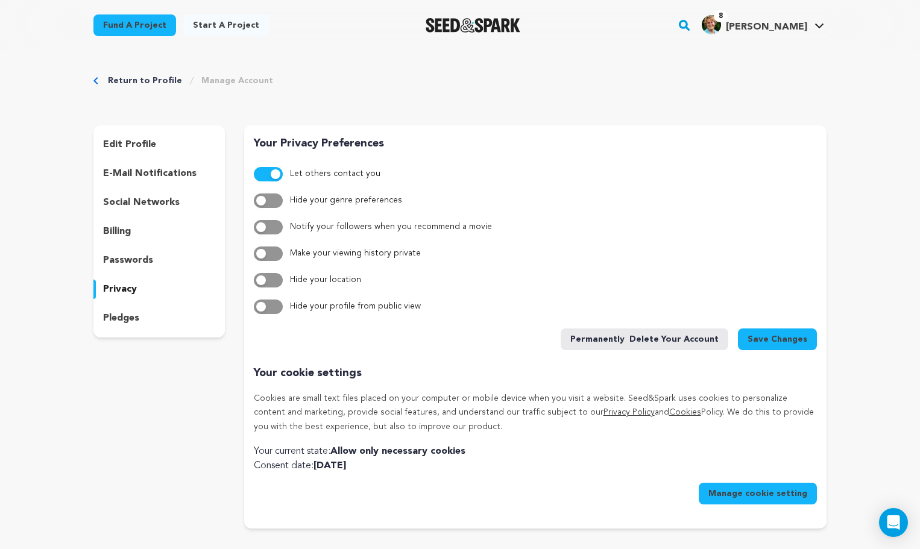
click at [130, 327] on div "pledges" at bounding box center [158, 318] width 131 height 19
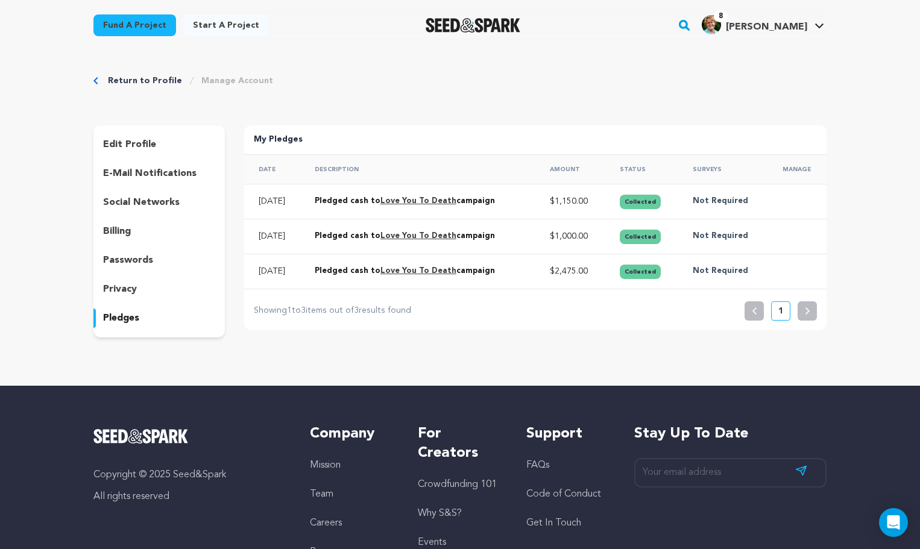
click at [792, 14] on link "8 [PERSON_NAME] [PERSON_NAME]" at bounding box center [762, 24] width 127 height 22
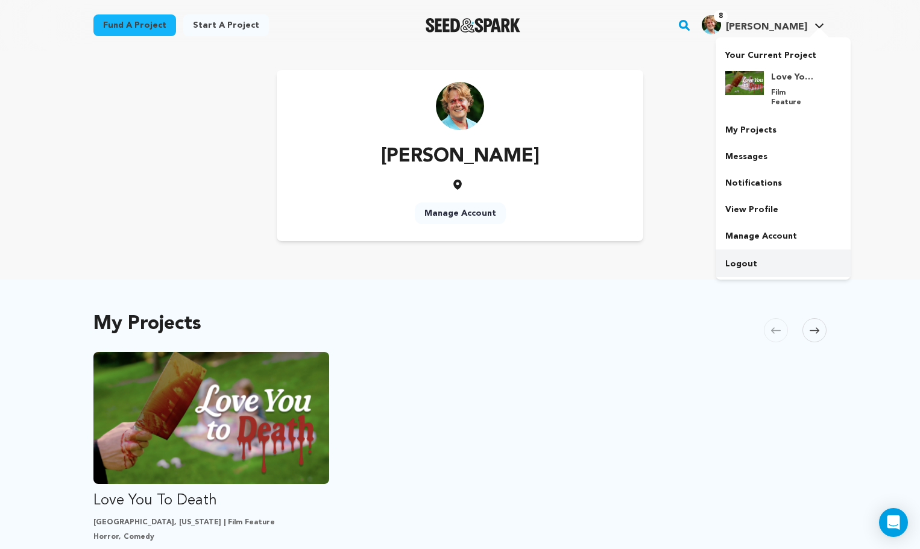
click at [744, 258] on link "Logout" at bounding box center [782, 264] width 135 height 27
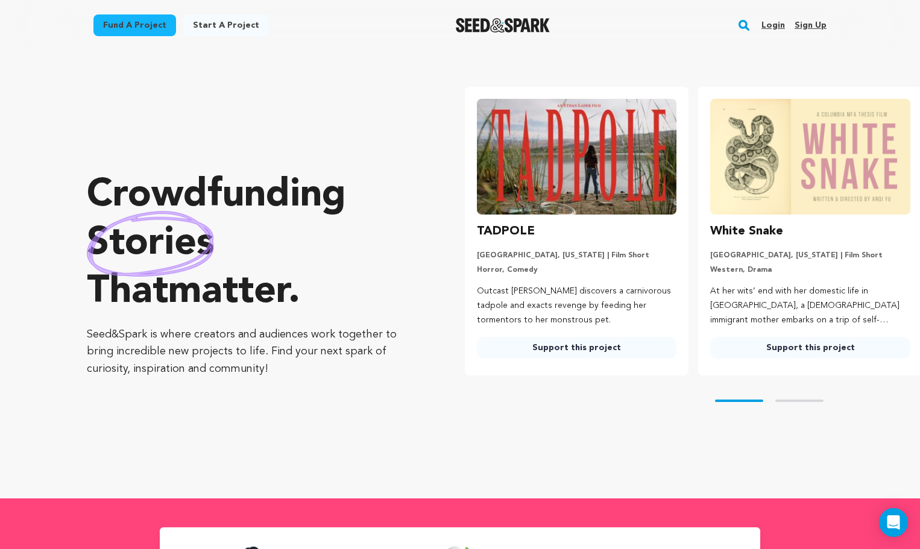
click at [770, 24] on link "Login" at bounding box center [773, 25] width 24 height 19
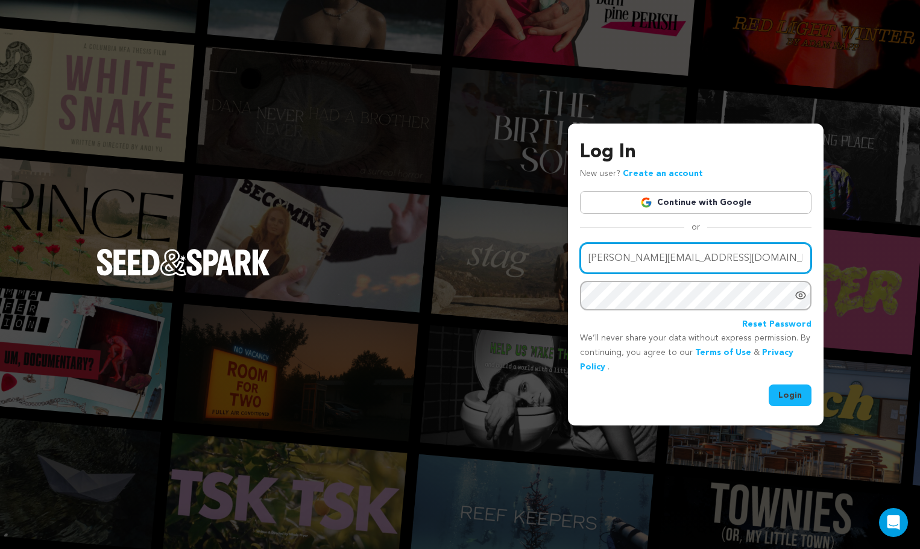
type input "lars@smartblondeproductions.com"
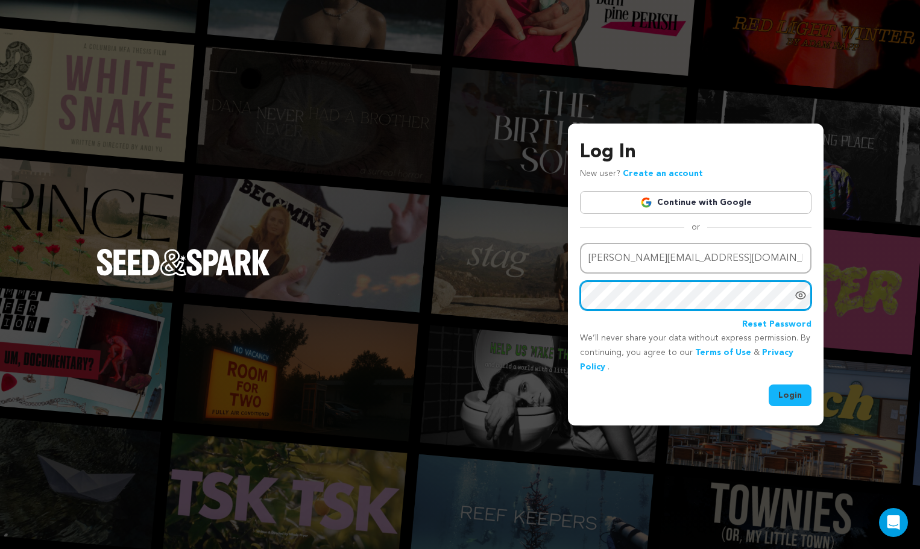
click at [790, 394] on button "Login" at bounding box center [789, 395] width 43 height 22
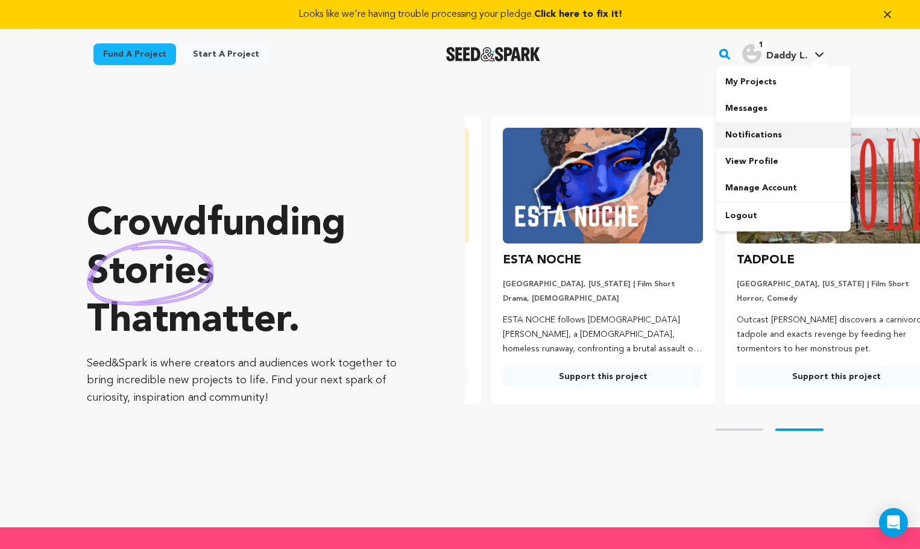
scroll to position [0, 243]
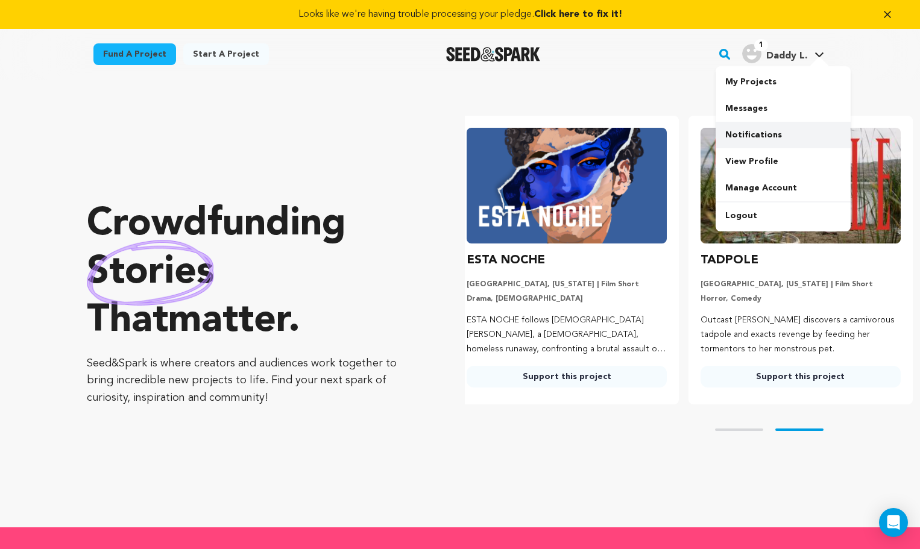
click at [754, 130] on link "Notifications" at bounding box center [782, 135] width 135 height 27
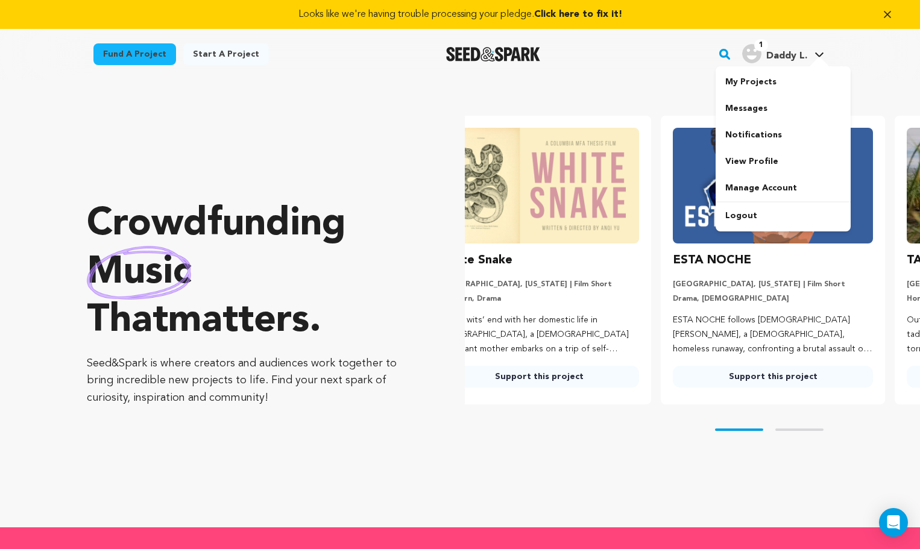
scroll to position [0, 0]
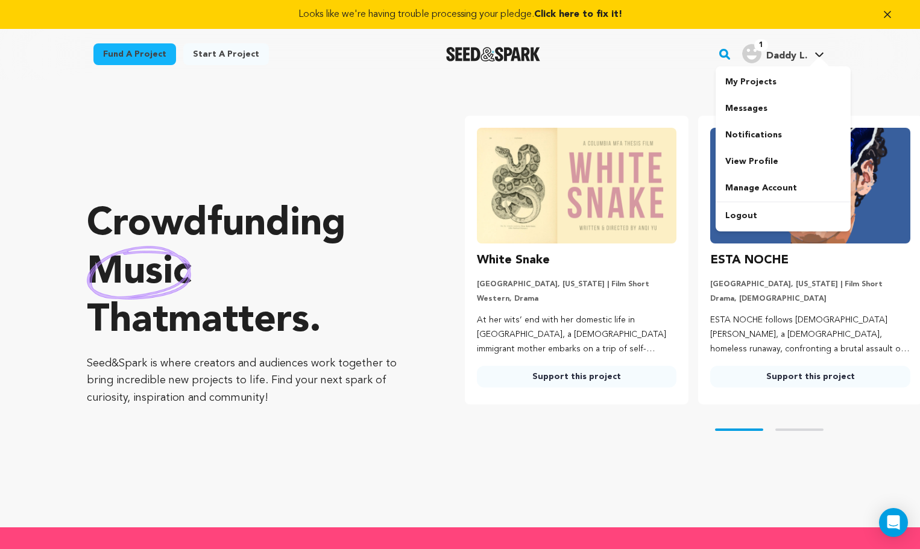
click at [588, 13] on span "Click here to fix it!" at bounding box center [578, 15] width 88 height 10
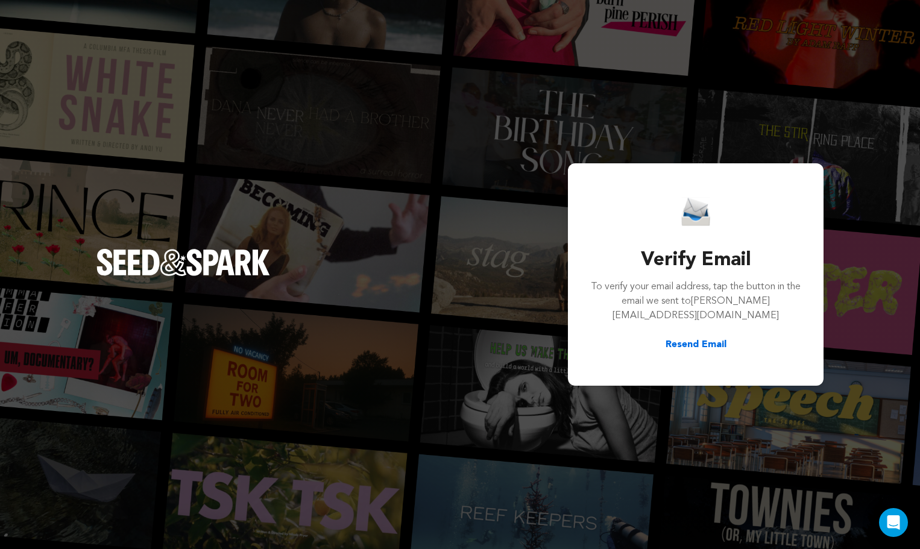
click at [707, 333] on div "Verify Email To verify your email address, tap the button in the email we sent …" at bounding box center [695, 274] width 212 height 155
click at [697, 347] on button "Resend Email" at bounding box center [695, 344] width 61 height 14
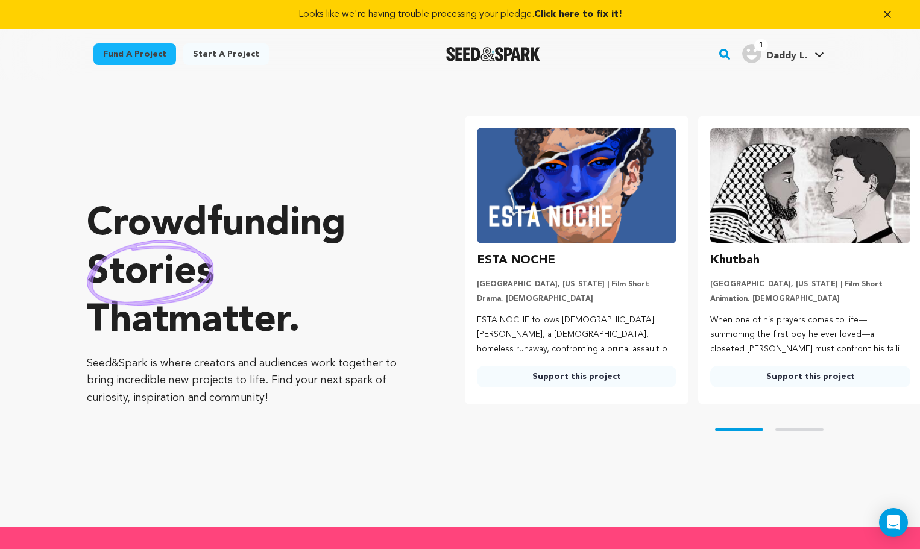
click at [590, 4] on div "Looks like we're having trouble processing your pledge. Click here to fix it!" at bounding box center [460, 14] width 920 height 29
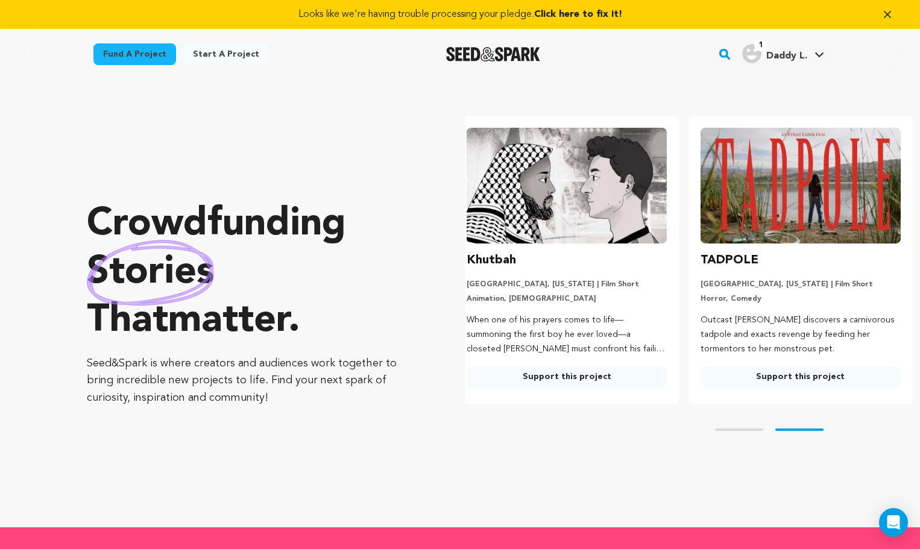
click at [575, 15] on span "Click here to fix it!" at bounding box center [578, 15] width 88 height 10
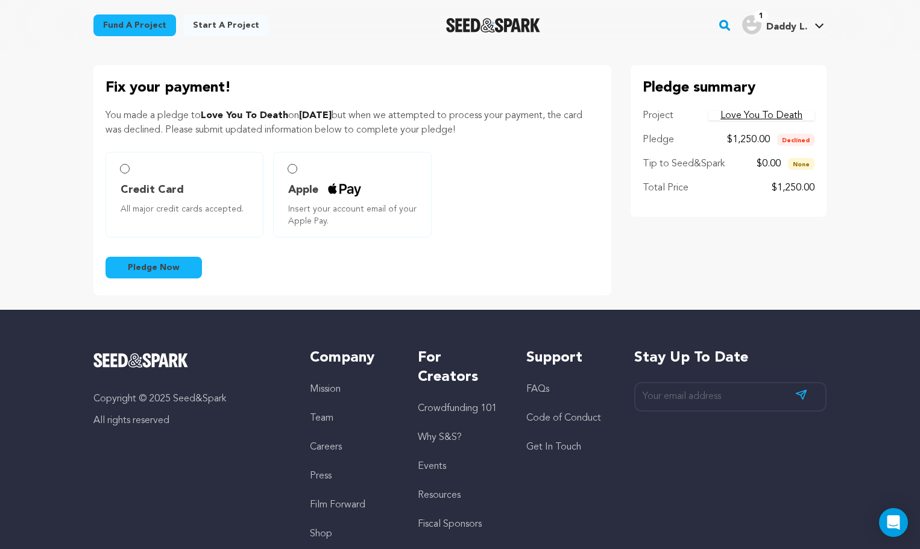
click at [127, 168] on input "Credit Card All major credit cards accepted." at bounding box center [125, 169] width 10 height 10
radio input "false"
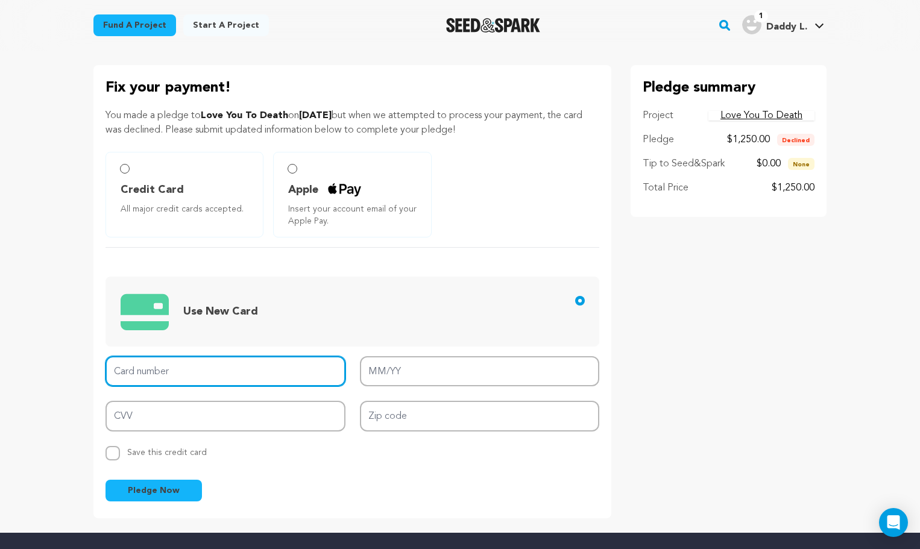
click at [204, 365] on input "Card number" at bounding box center [225, 371] width 240 height 31
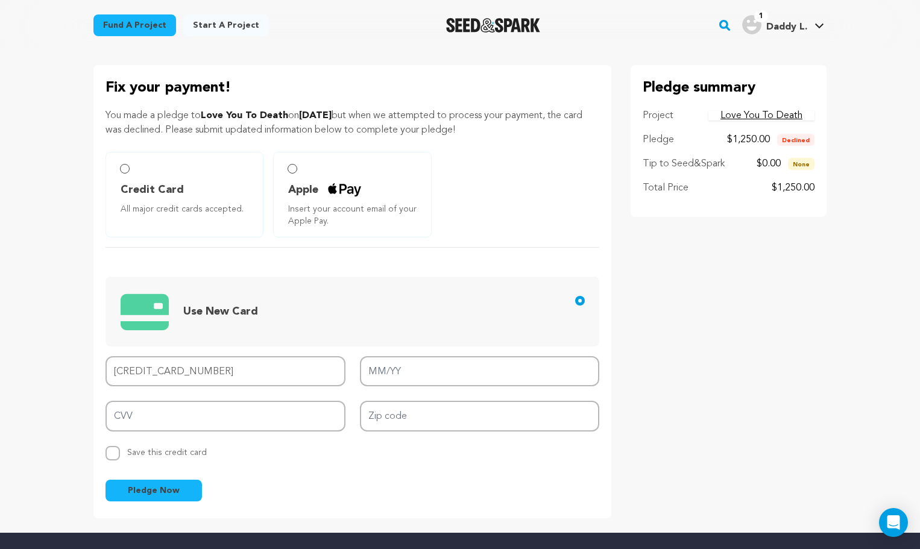
type input "3722 9829 3543 005"
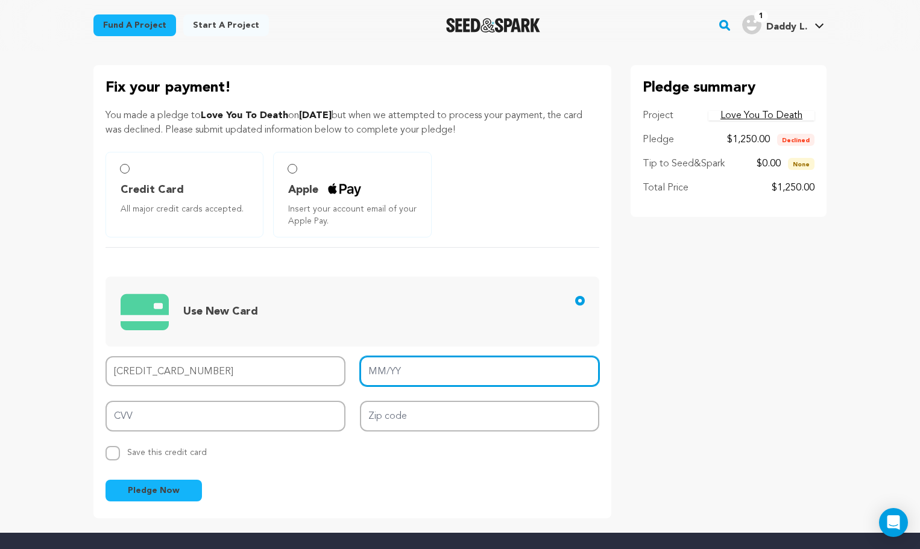
type input "05/29"
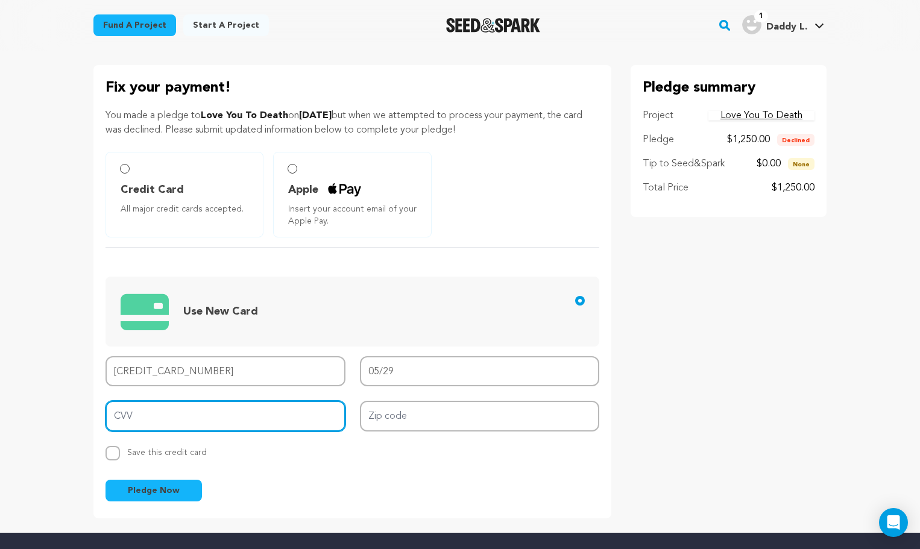
type input "5504"
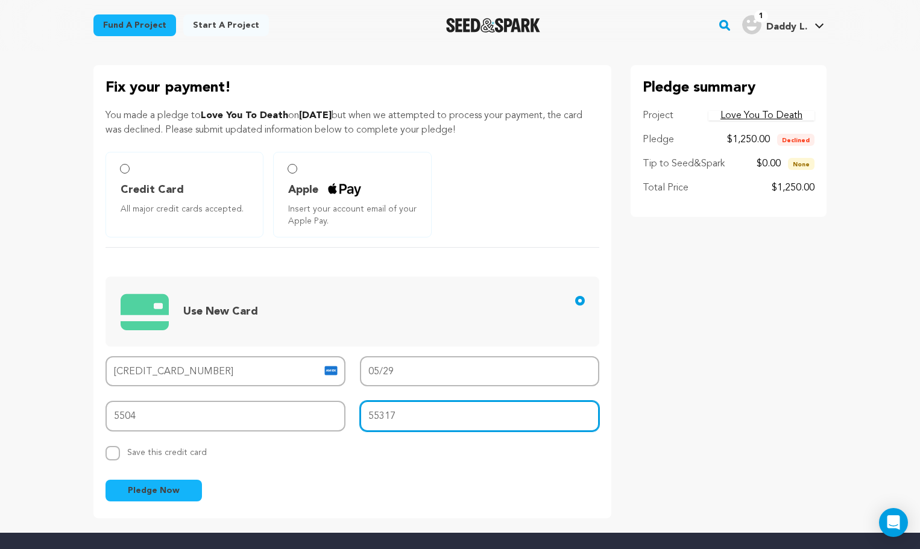
type input "55317"
click at [157, 489] on span "Pledge Now" at bounding box center [154, 490] width 52 height 12
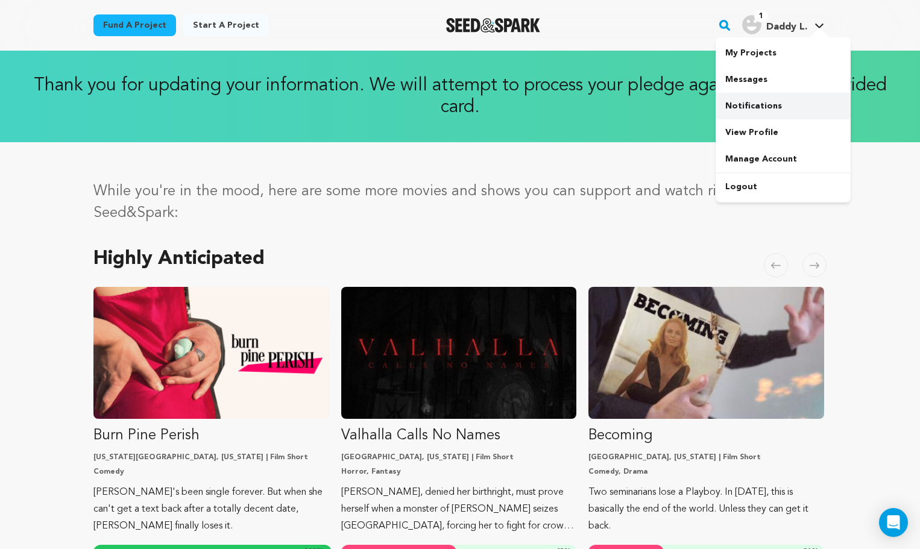
click at [762, 107] on link "Notifications" at bounding box center [782, 106] width 135 height 27
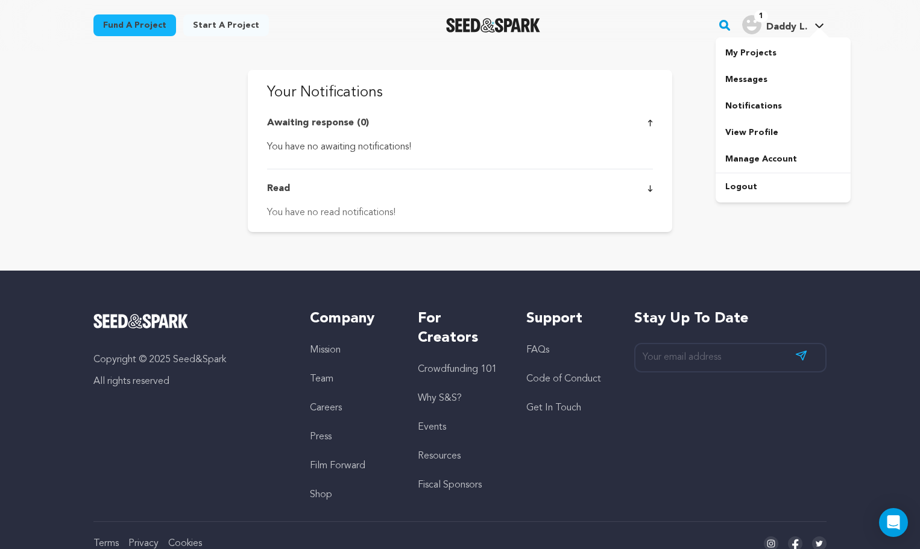
click at [765, 16] on span "1" at bounding box center [761, 16] width 14 height 12
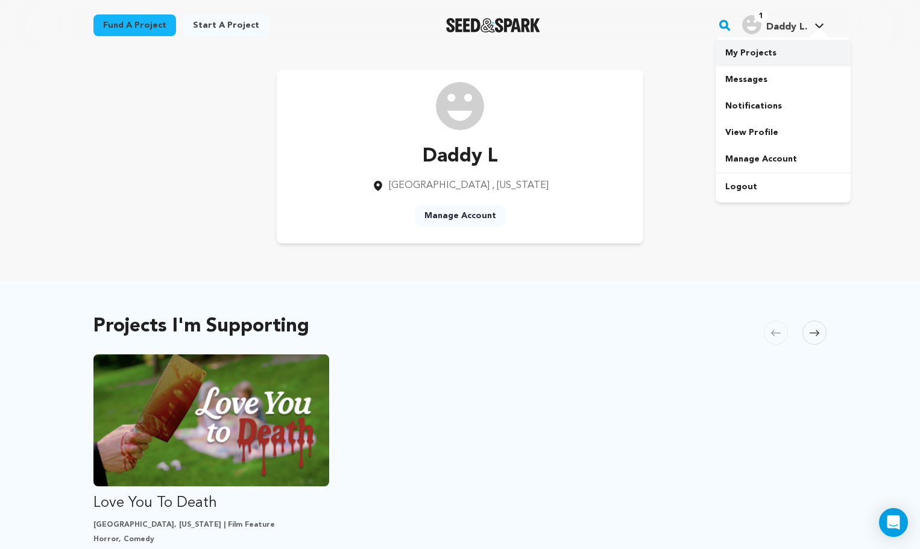
click at [753, 48] on link "My Projects" at bounding box center [782, 53] width 135 height 27
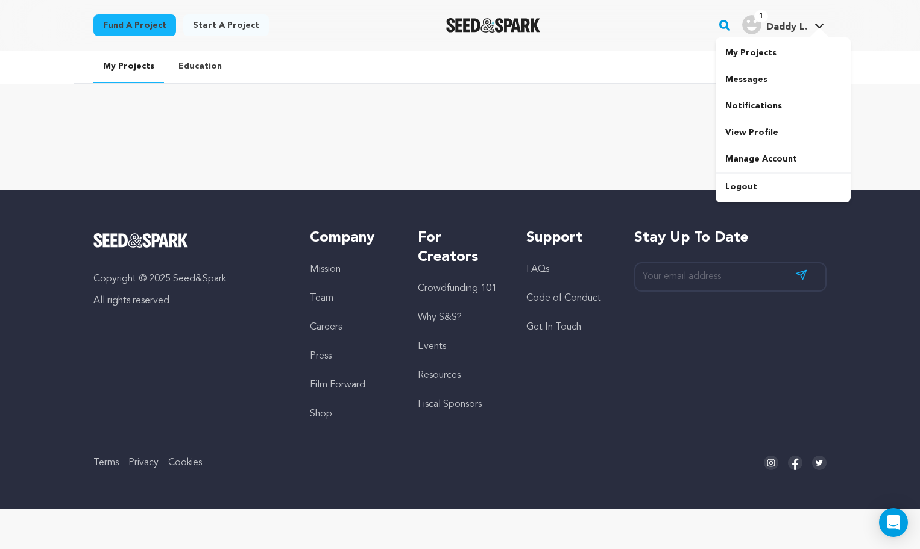
click at [770, 20] on div "1 Daddy L." at bounding box center [774, 24] width 65 height 19
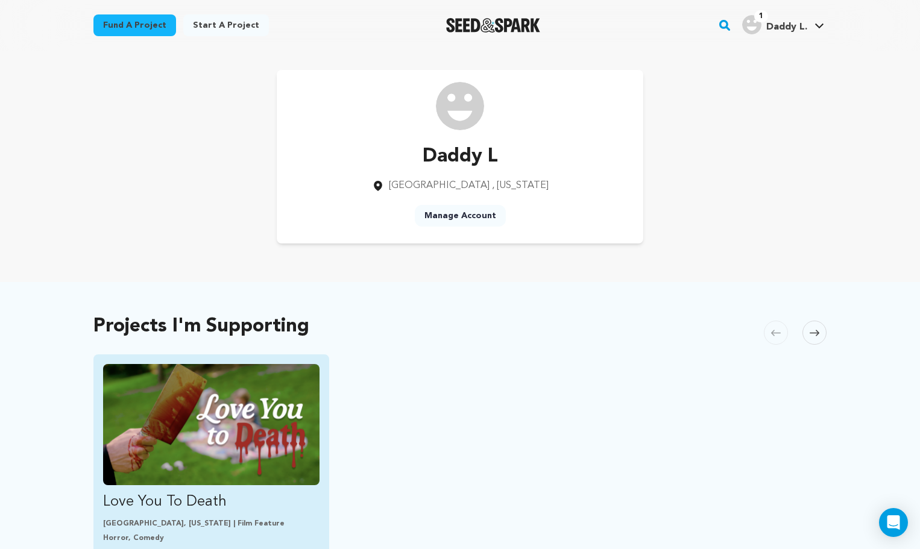
click at [294, 429] on img "Fund Love You To Death" at bounding box center [211, 424] width 216 height 121
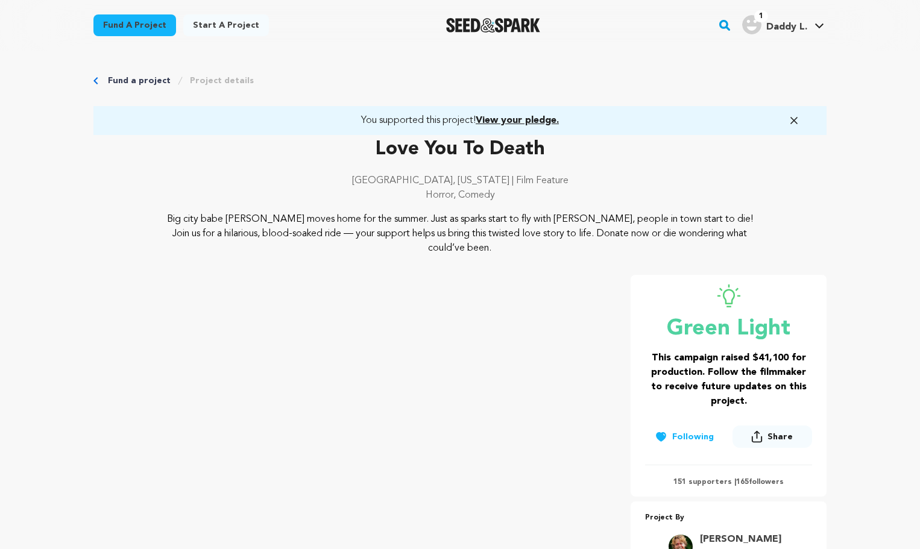
scroll to position [19, 0]
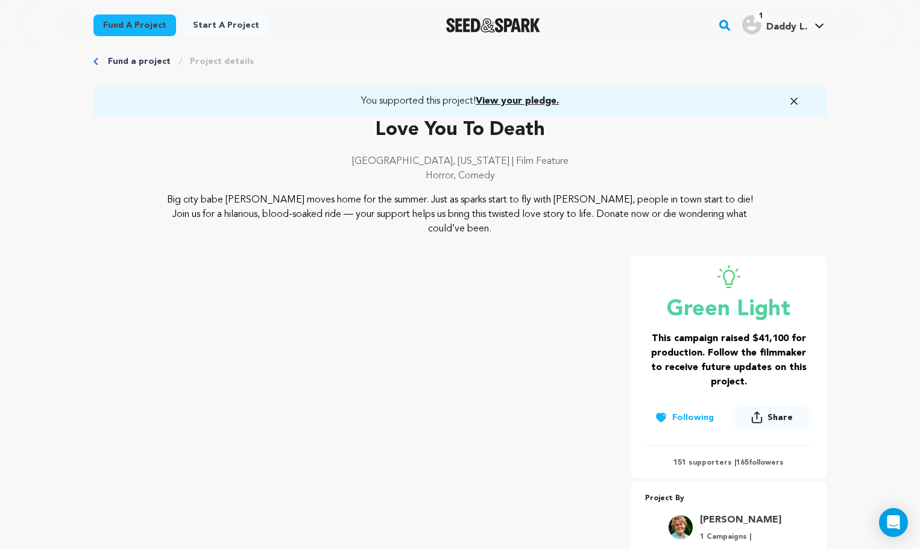
click at [513, 102] on span "View your pledge." at bounding box center [516, 101] width 83 height 10
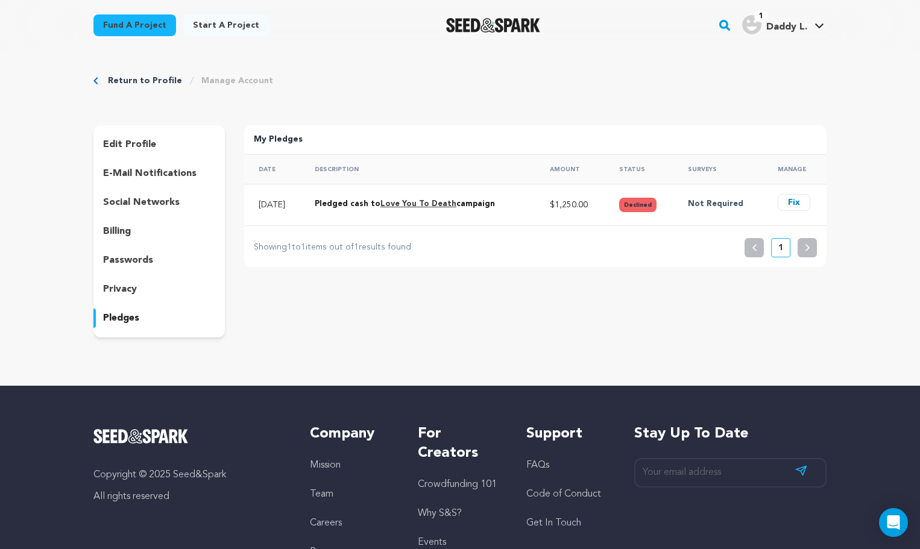
click at [796, 197] on button "Fix" at bounding box center [793, 202] width 33 height 17
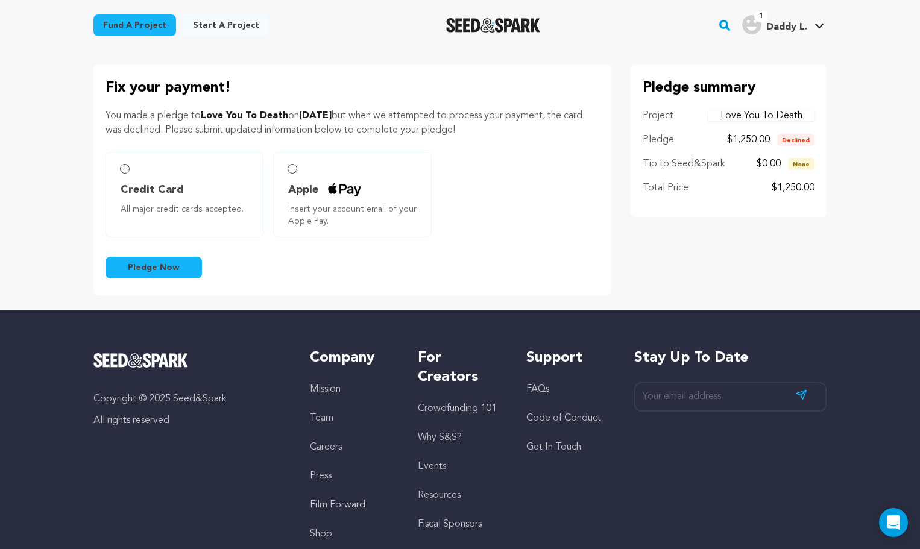
click at [169, 266] on span "Pledge Now" at bounding box center [154, 268] width 52 height 12
click at [174, 180] on label "Credit Card All major credit cards accepted." at bounding box center [184, 195] width 158 height 86
radio input "true"
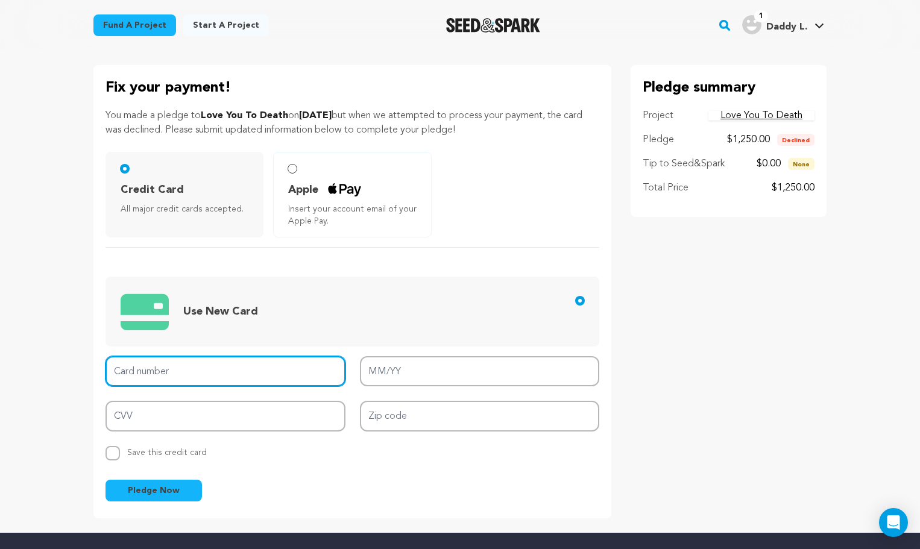
click at [206, 363] on input "Card number" at bounding box center [225, 371] width 240 height 31
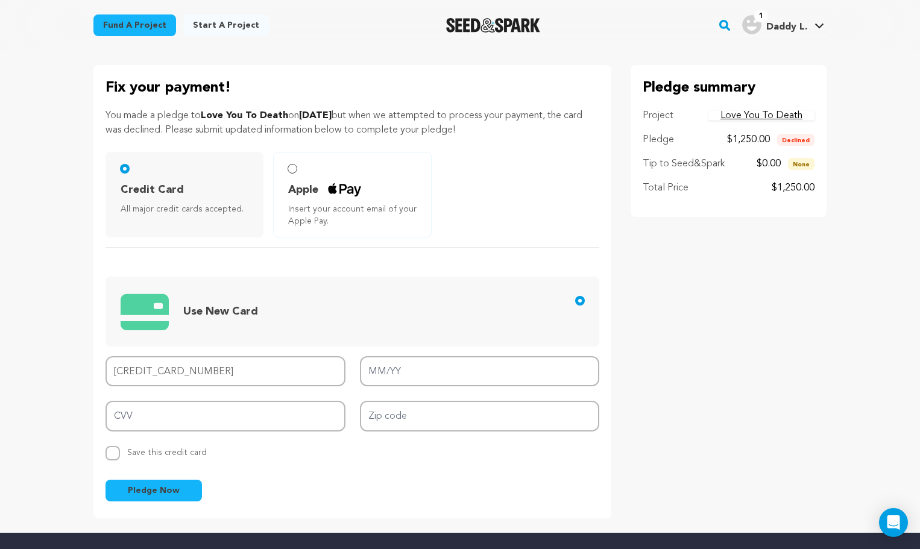
type input "[CREDIT_CARD_NUMBER]"
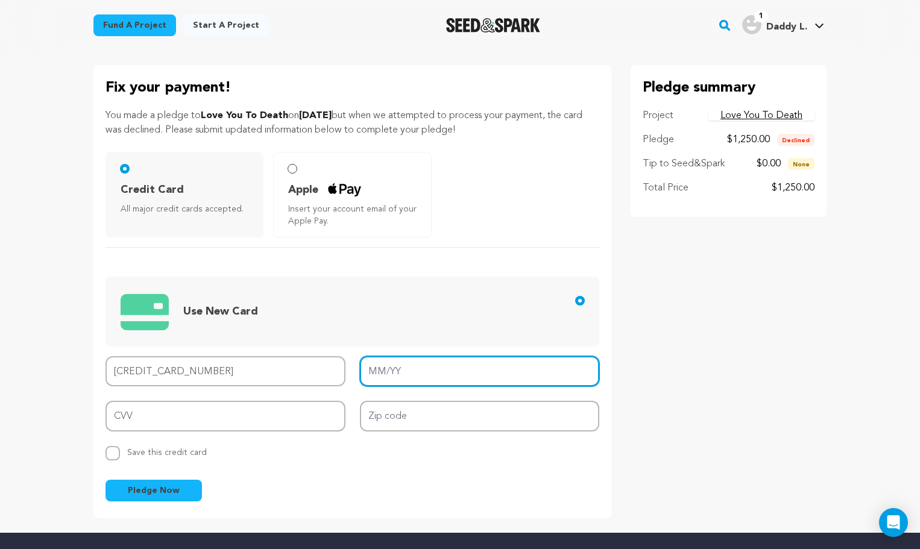
type input "05/29"
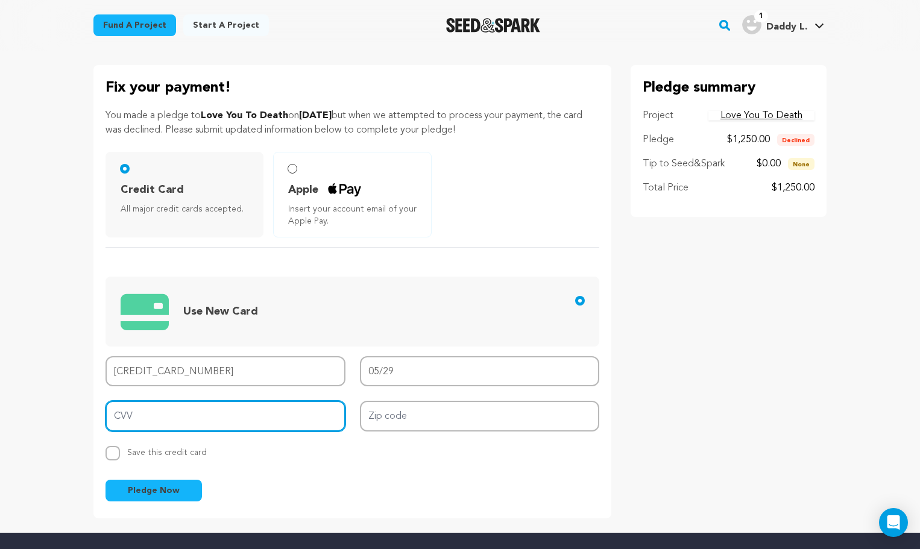
type input "5504"
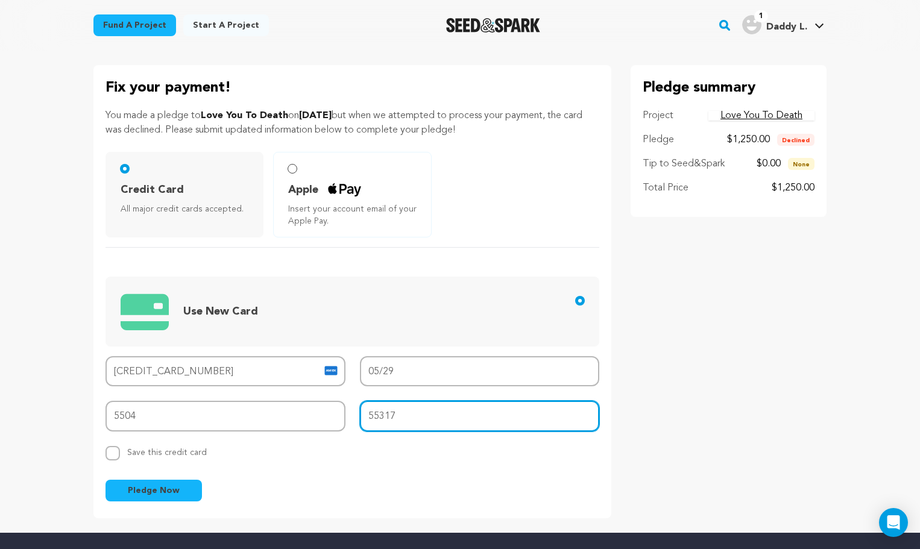
type input "55317"
click at [154, 491] on button "Pledge Now" at bounding box center [153, 491] width 96 height 22
click at [108, 452] on input "Replace saved credit card Save this credit card" at bounding box center [112, 453] width 14 height 14
checkbox input "true"
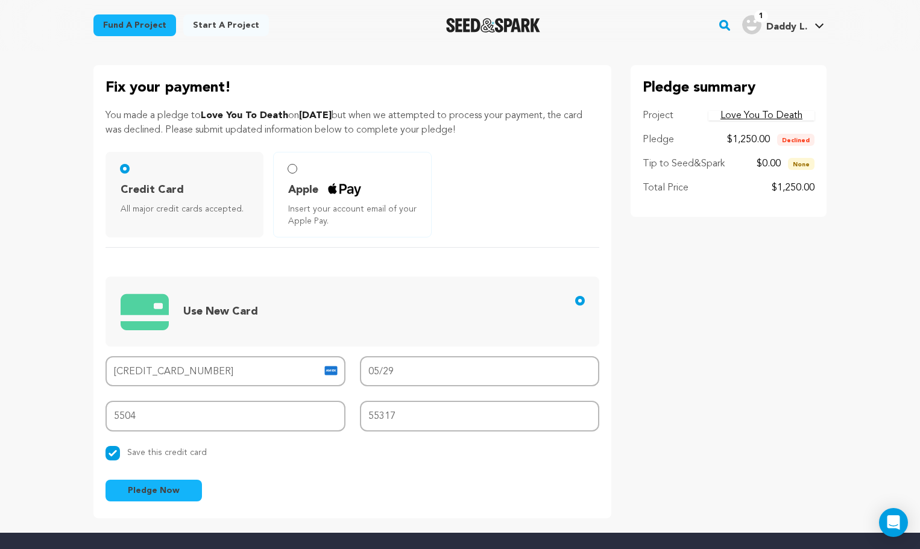
click at [141, 494] on span "Pledge Now" at bounding box center [154, 490] width 52 height 12
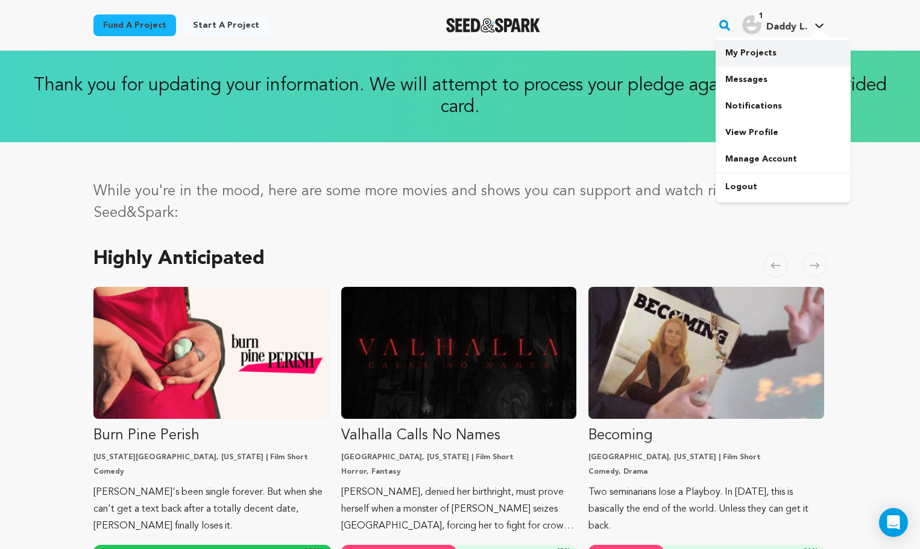
click at [750, 61] on link "My Projects" at bounding box center [782, 53] width 135 height 27
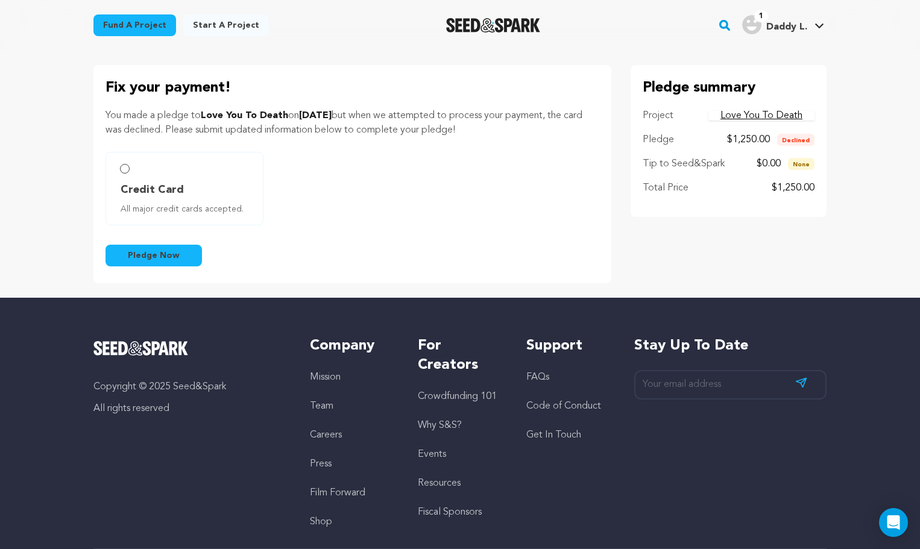
click at [122, 208] on span "All major credit cards accepted." at bounding box center [187, 209] width 133 height 12
radio input "true"
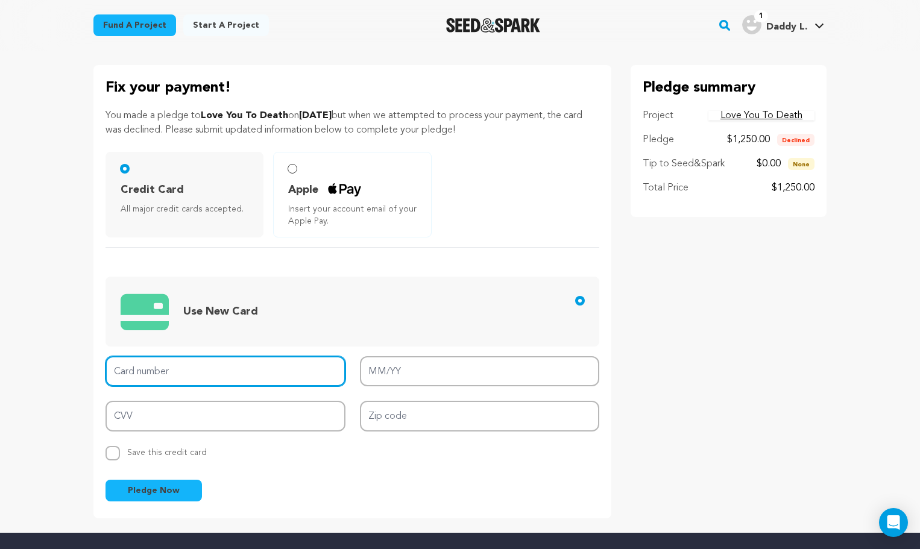
click at [200, 369] on input "Card number" at bounding box center [225, 371] width 240 height 31
click at [208, 370] on input "Card number" at bounding box center [225, 371] width 240 height 31
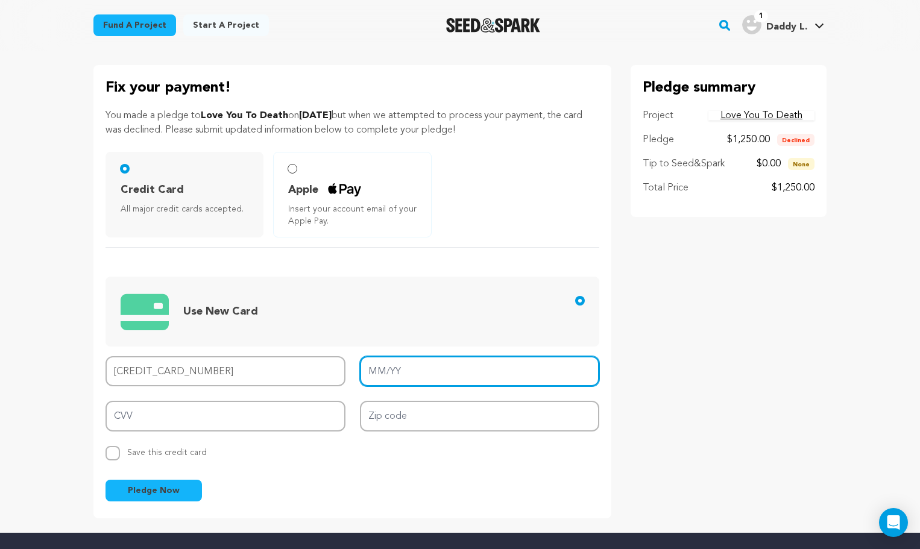
type input "3722 9829 3543 005"
type input "05/29"
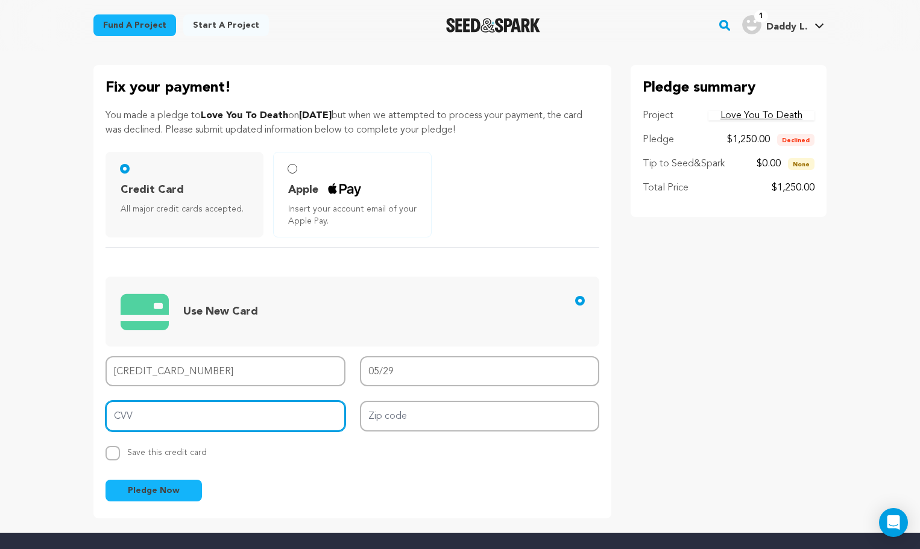
type input "5504"
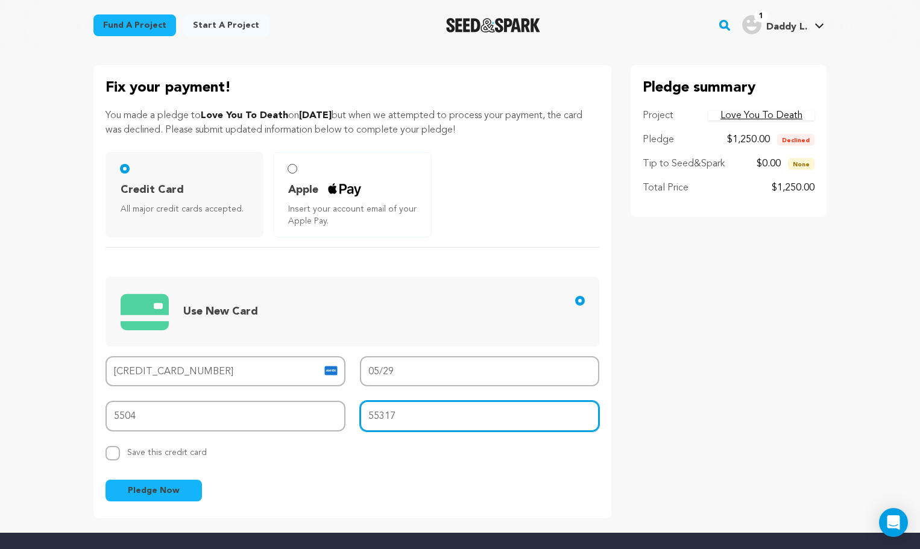
type input "55317"
click at [187, 492] on button "Pledge Now" at bounding box center [153, 491] width 96 height 22
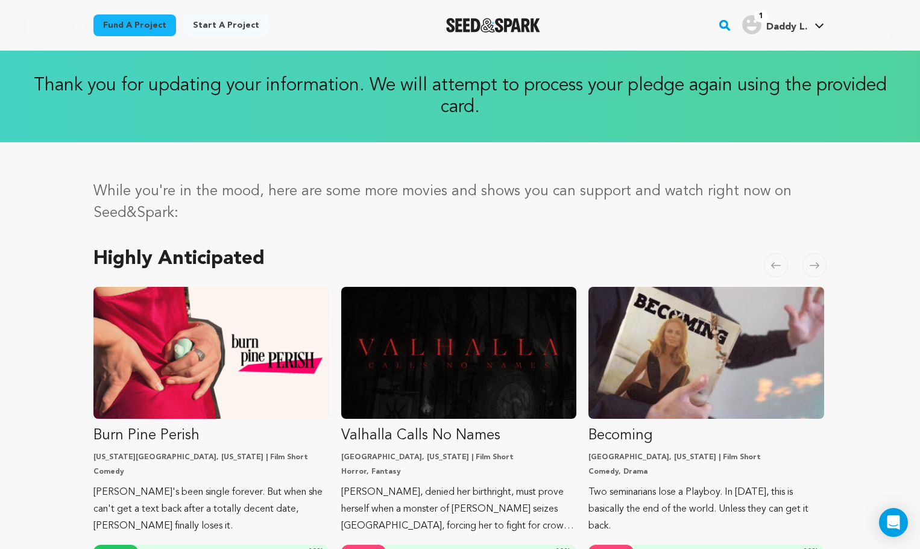
click at [274, 389] on img "Fund Burn Pine Perish" at bounding box center [211, 353] width 236 height 132
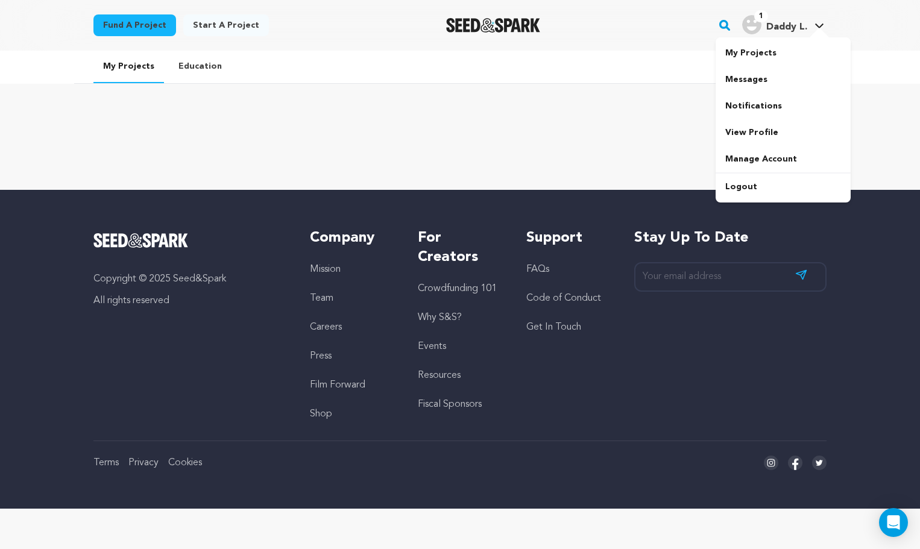
click at [774, 20] on h4 "Daddy L." at bounding box center [786, 27] width 41 height 14
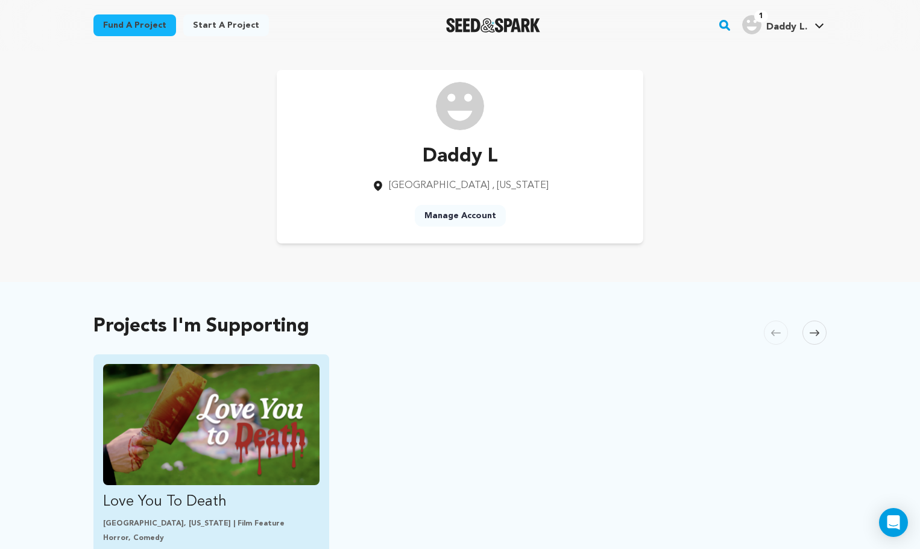
click at [289, 411] on img "Fund Love You To Death" at bounding box center [211, 424] width 216 height 121
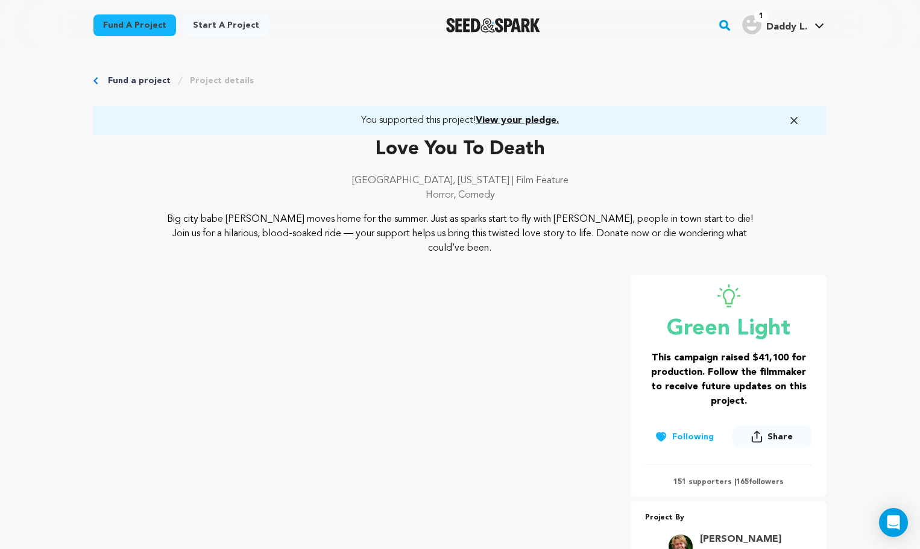
click at [504, 118] on span "View your pledge." at bounding box center [516, 121] width 83 height 10
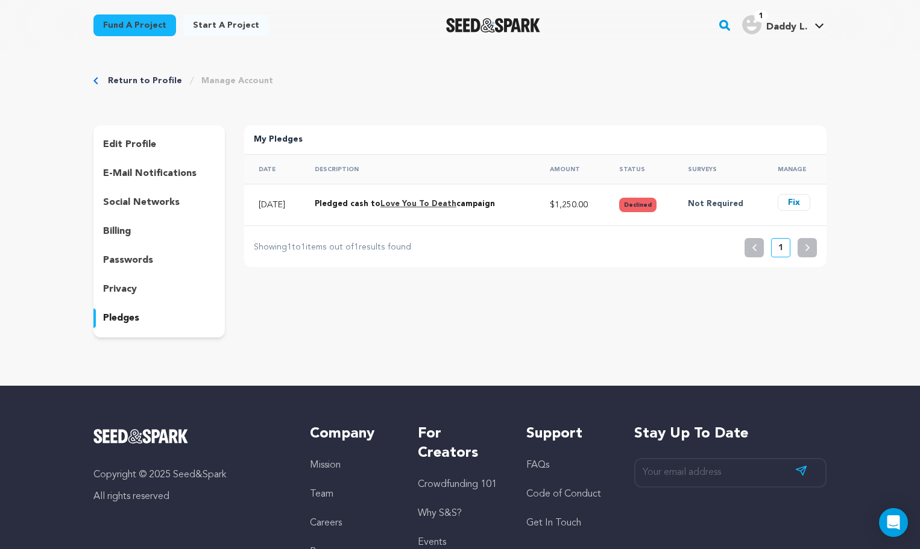
click at [378, 246] on p "Showing 1 to 1 items out of 1 results found" at bounding box center [332, 247] width 157 height 14
click at [789, 205] on button "Fix" at bounding box center [793, 202] width 33 height 17
